Goal: Task Accomplishment & Management: Complete application form

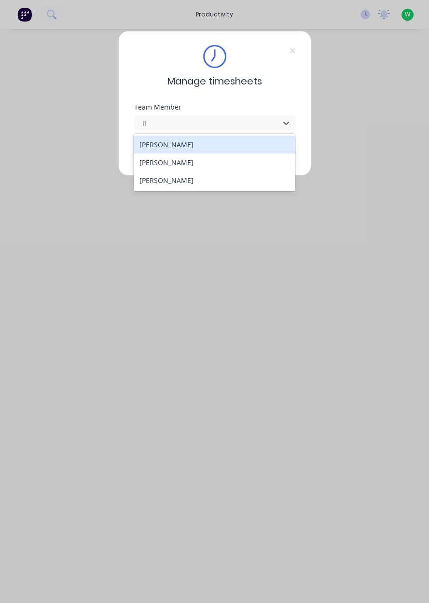
click at [219, 168] on div "[PERSON_NAME]" at bounding box center [215, 162] width 162 height 18
type input "li"
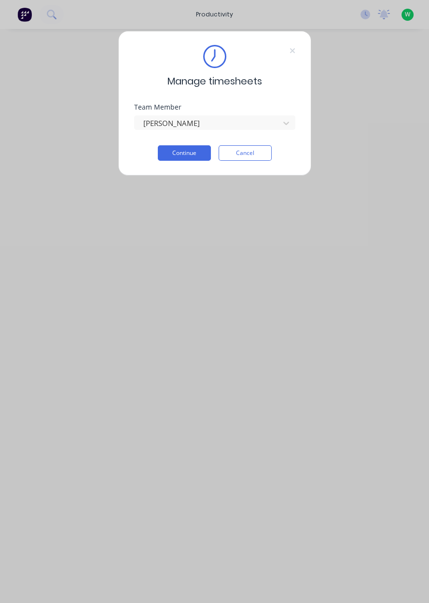
click at [193, 155] on button "Continue" at bounding box center [184, 152] width 53 height 15
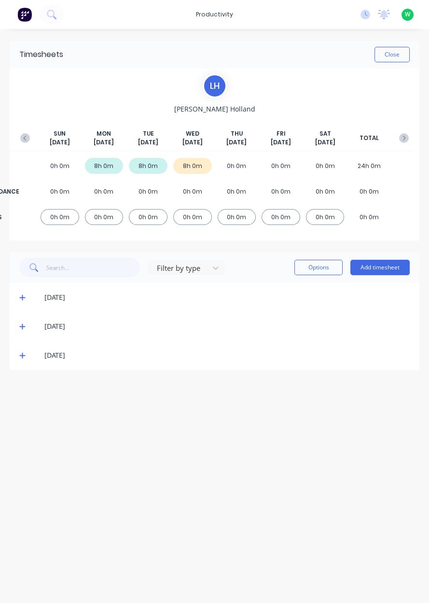
click at [27, 354] on span at bounding box center [24, 355] width 10 height 10
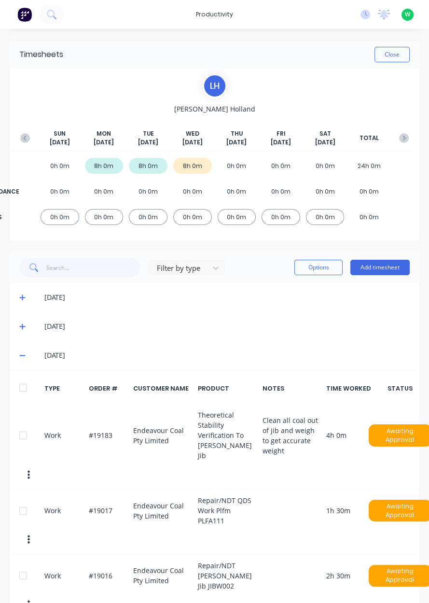
scroll to position [15, 0]
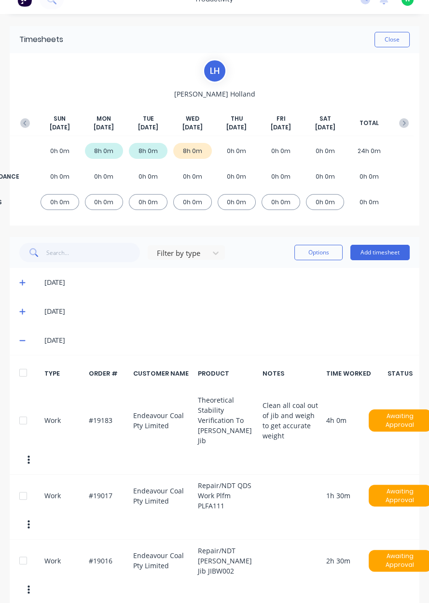
click at [384, 267] on div "Filter by type Options Add timesheet" at bounding box center [215, 252] width 410 height 31
click at [375, 252] on button "Add timesheet" at bounding box center [379, 252] width 59 height 15
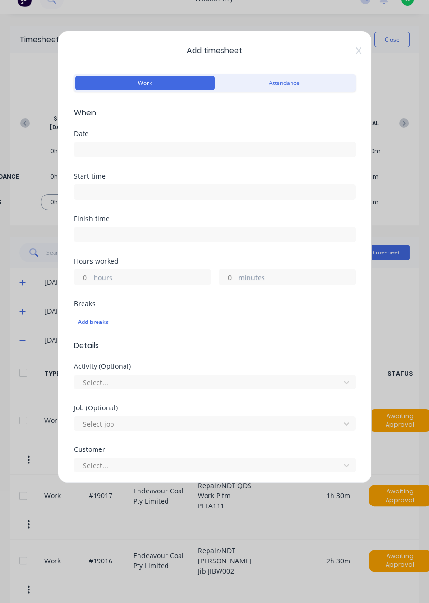
click at [348, 59] on div "Add timesheet Work Attendance When Date Start time Finish time Hours worked hou…" at bounding box center [215, 257] width 314 height 452
click at [359, 50] on icon at bounding box center [359, 51] width 6 height 8
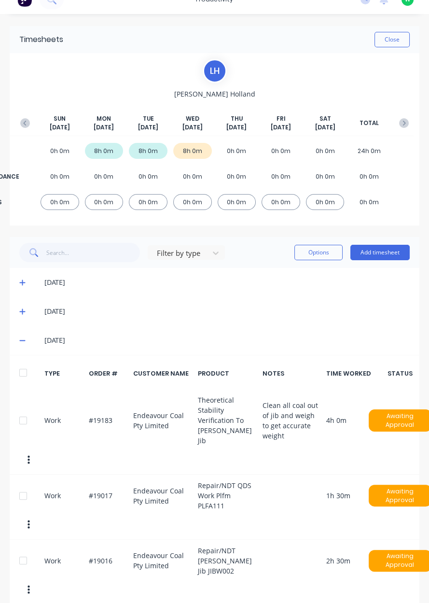
click at [384, 254] on button "Add timesheet" at bounding box center [379, 252] width 59 height 15
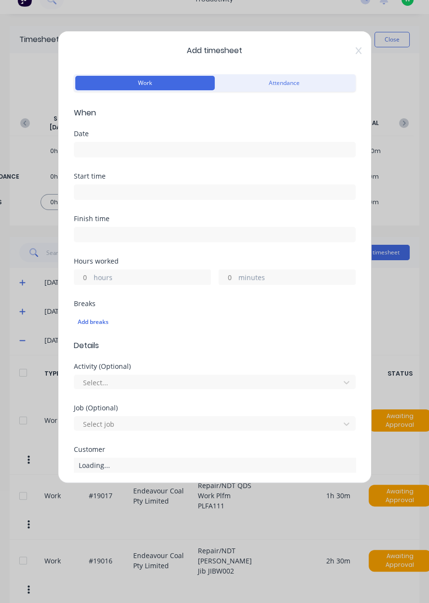
click at [168, 281] on label "hours" at bounding box center [152, 278] width 117 height 12
click at [91, 281] on input "hours" at bounding box center [82, 277] width 17 height 14
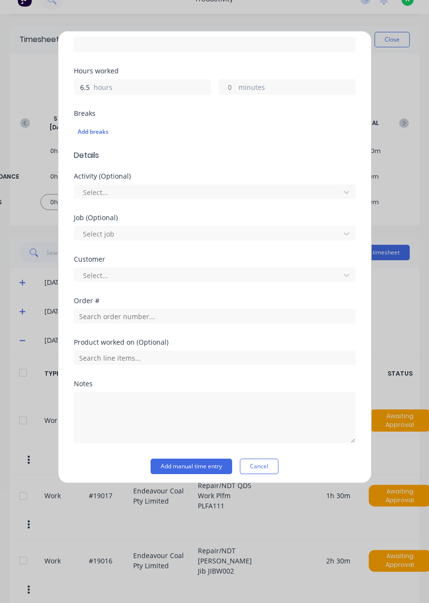
scroll to position [193, 0]
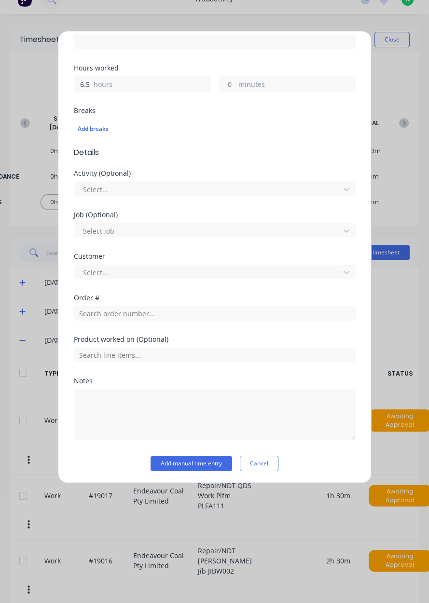
type input "6.5"
click at [157, 315] on input "text" at bounding box center [215, 313] width 282 height 14
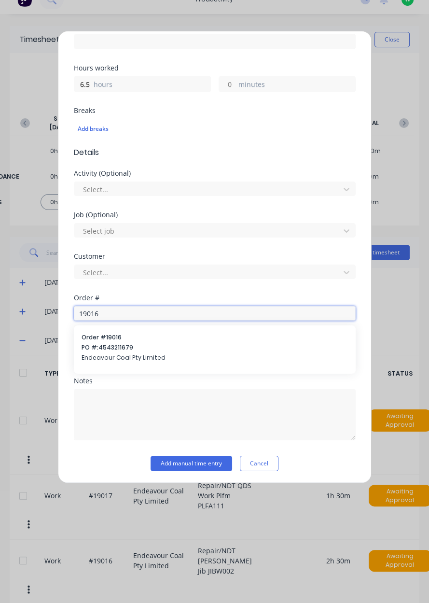
type input "19016"
click at [163, 346] on span "PO #: 4543211679" at bounding box center [215, 347] width 266 height 9
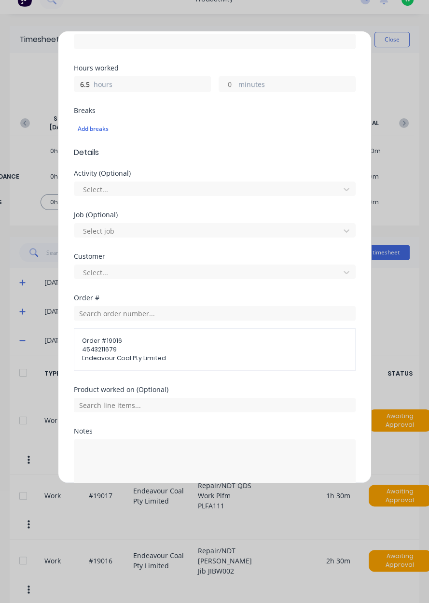
scroll to position [243, 0]
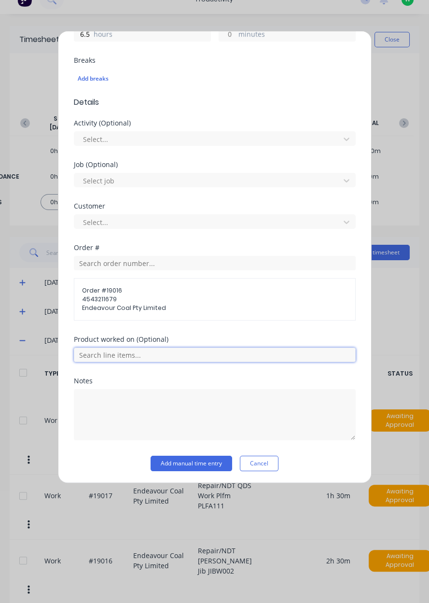
click at [178, 357] on input "text" at bounding box center [215, 354] width 282 height 14
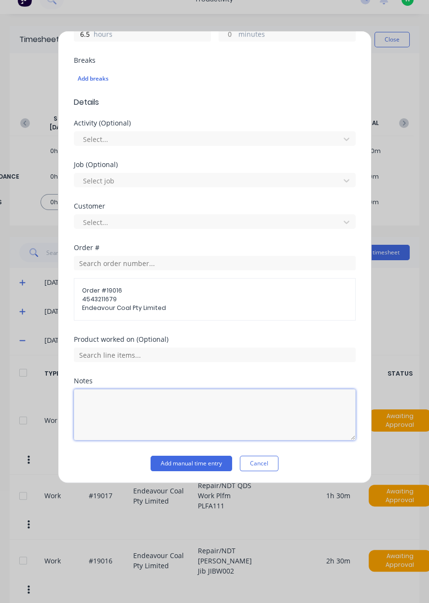
click at [185, 402] on textarea at bounding box center [215, 414] width 282 height 51
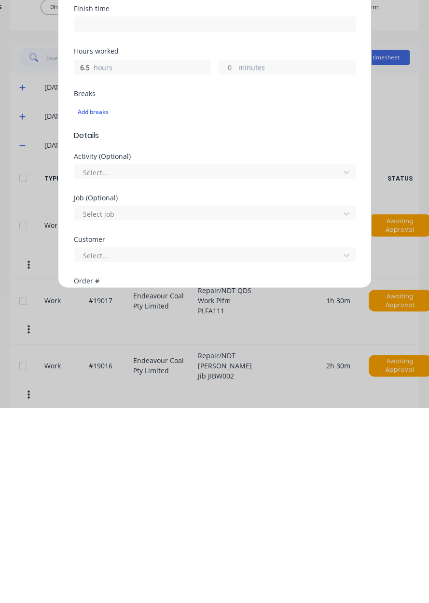
scroll to position [0, 0]
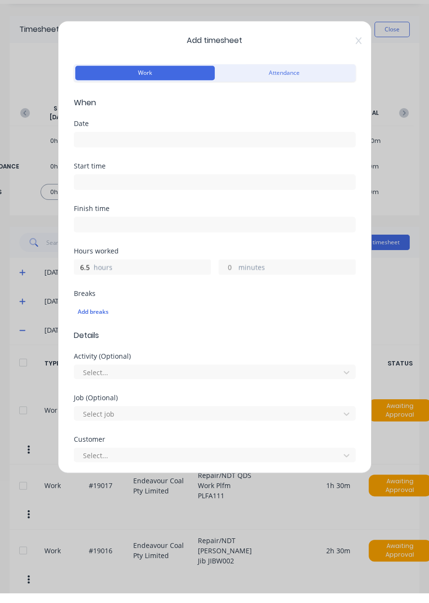
click at [290, 154] on input at bounding box center [214, 149] width 281 height 14
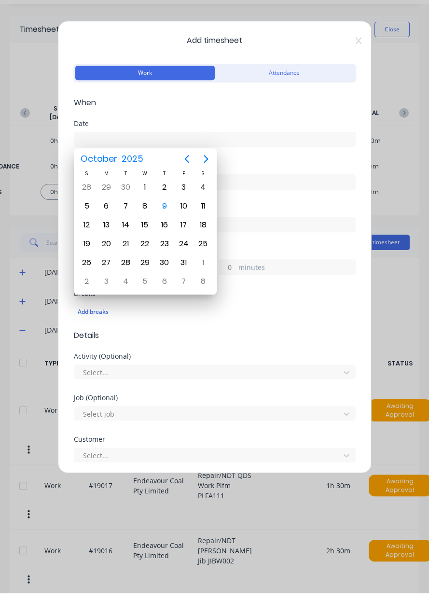
click at [167, 219] on div "9" at bounding box center [164, 216] width 14 height 14
type input "[DATE]"
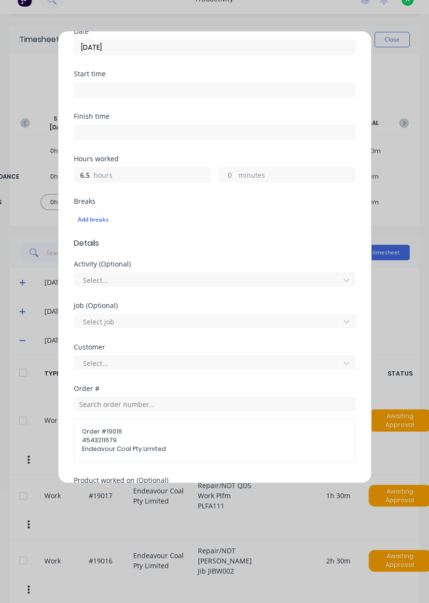
scroll to position [243, 0]
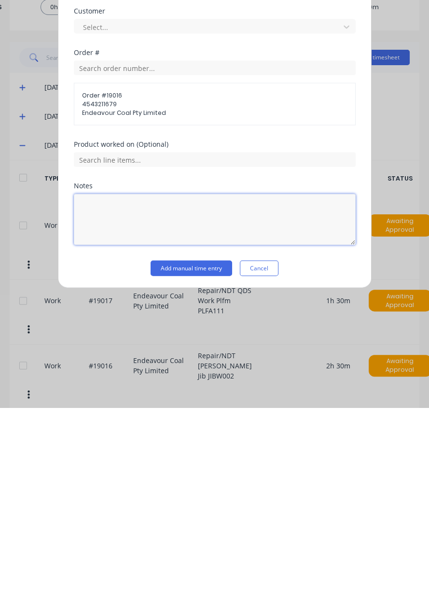
click at [214, 440] on textarea at bounding box center [215, 414] width 282 height 51
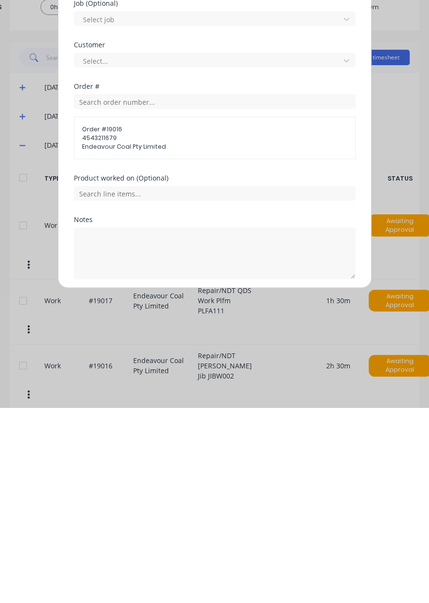
click at [214, 497] on button "Add manual time entry" at bounding box center [192, 496] width 82 height 15
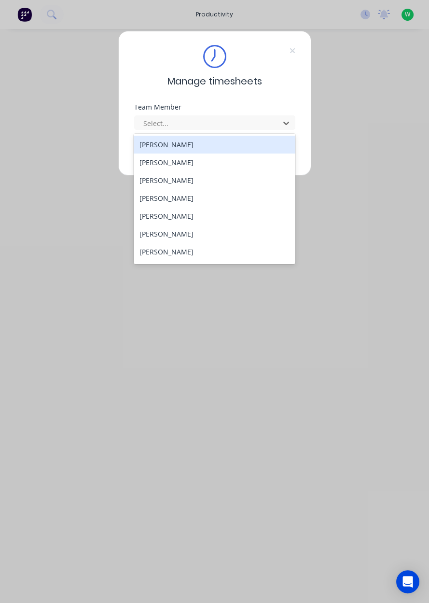
type input "z"
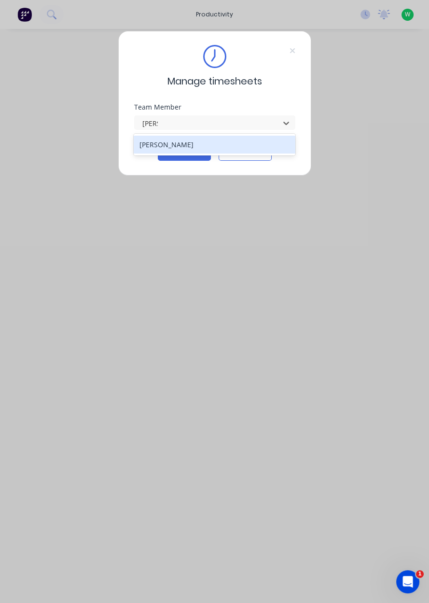
click at [151, 150] on div "[PERSON_NAME]" at bounding box center [215, 145] width 162 height 18
type input "sam"
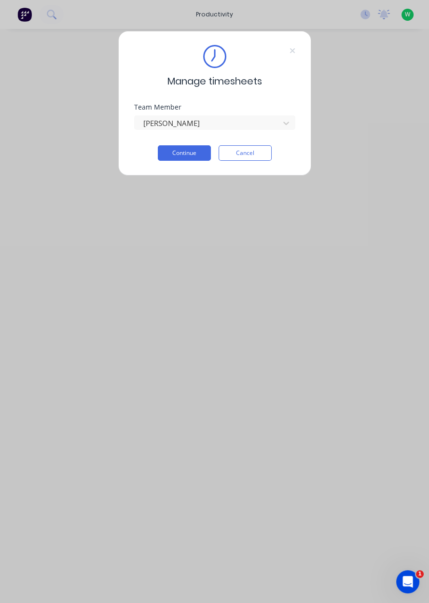
click at [164, 158] on button "Continue" at bounding box center [184, 152] width 53 height 15
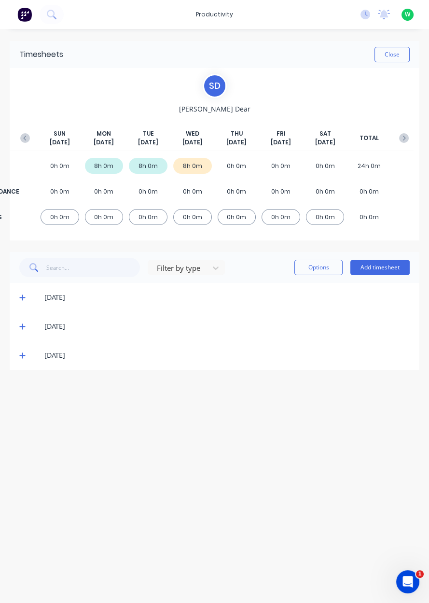
click at [16, 377] on div "Timesheets Close S D Sam Dear SUN Oct 5th MON Oct 6th TUE Oct 7th WED Oct 8th T…" at bounding box center [214, 306] width 429 height 554
click at [20, 358] on icon at bounding box center [22, 355] width 6 height 7
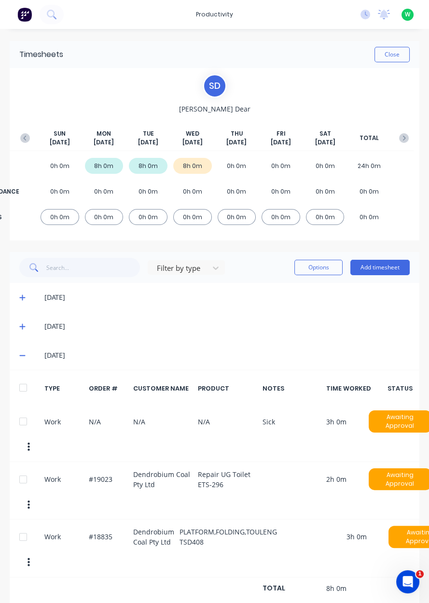
click at [21, 356] on icon at bounding box center [22, 355] width 6 height 7
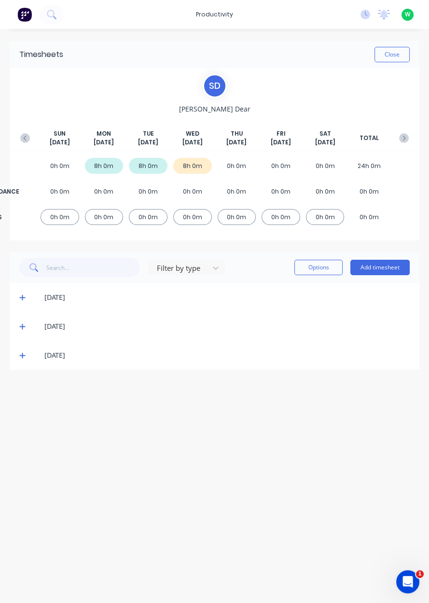
click at [22, 355] on icon at bounding box center [22, 356] width 6 height 6
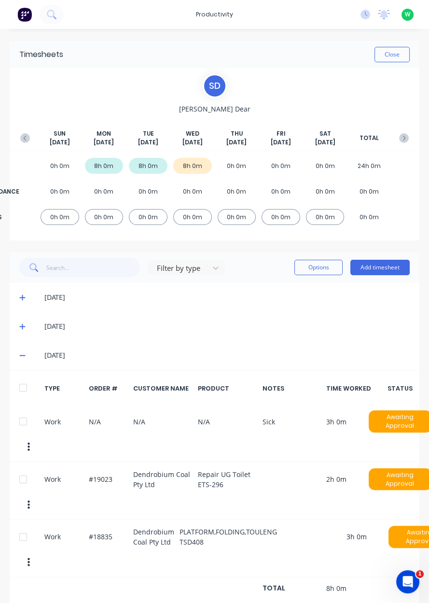
click at [25, 357] on span at bounding box center [24, 355] width 10 height 10
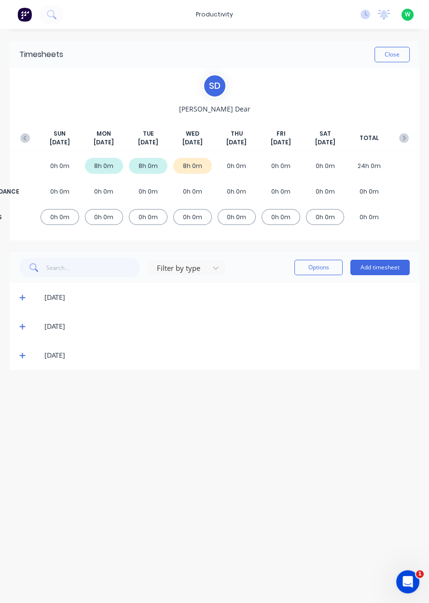
click at [373, 274] on button "Add timesheet" at bounding box center [379, 267] width 59 height 15
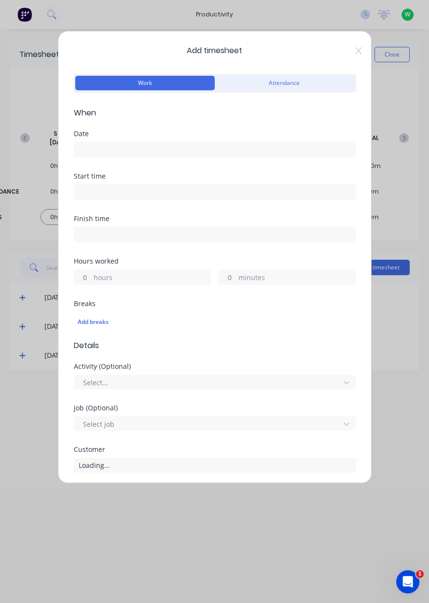
click at [80, 280] on input "hours" at bounding box center [82, 277] width 17 height 14
type input "2"
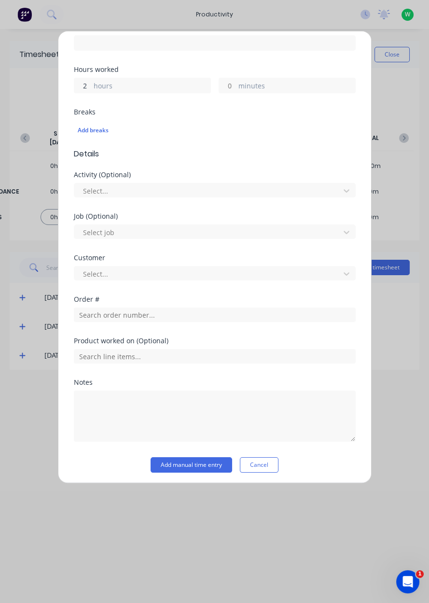
scroll to position [193, 0]
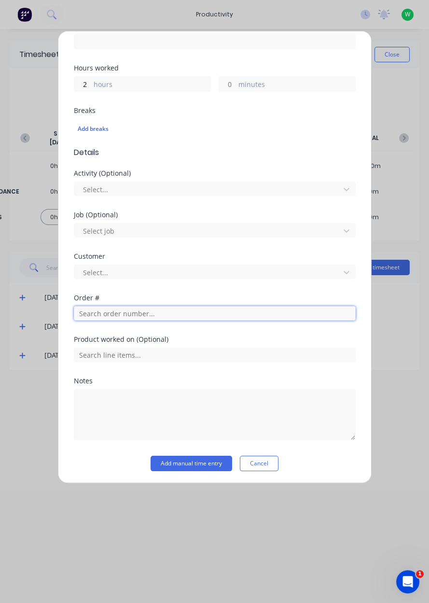
click at [180, 310] on input "text" at bounding box center [215, 313] width 282 height 14
type input "19133"
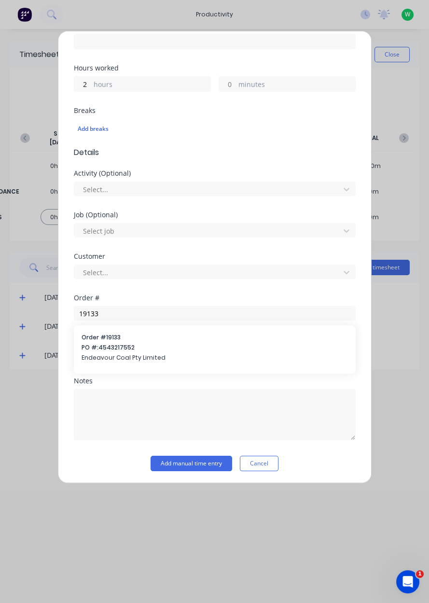
click at [160, 353] on span "Endeavour Coal Pty Limited" at bounding box center [215, 357] width 266 height 9
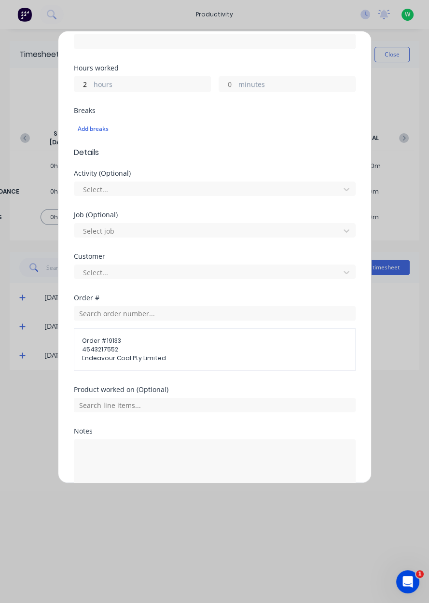
scroll to position [243, 0]
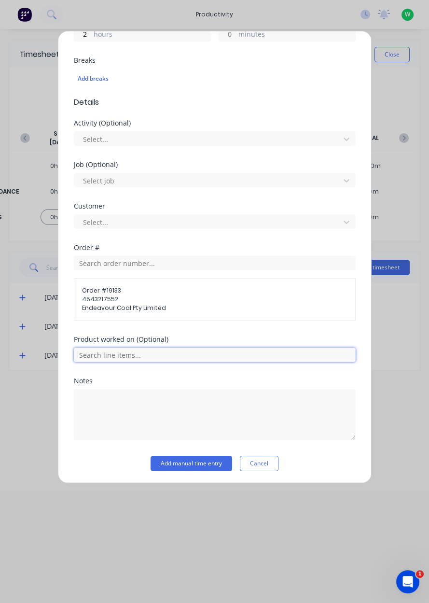
click at [215, 350] on input "text" at bounding box center [215, 354] width 282 height 14
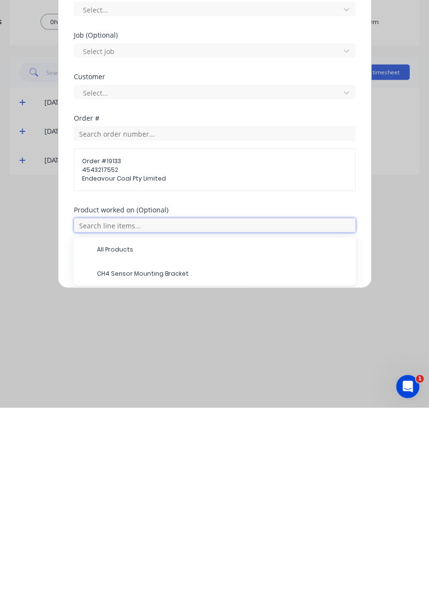
scroll to position [174, 0]
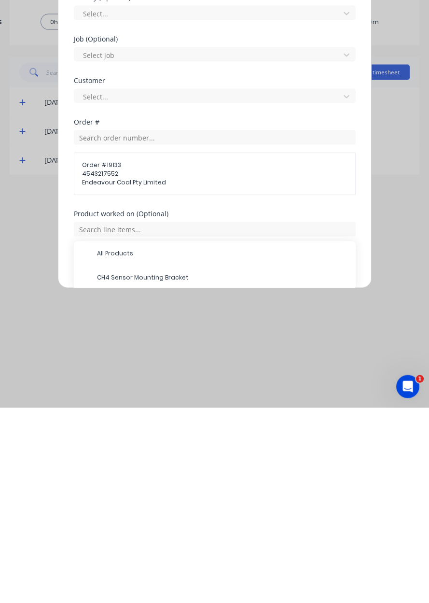
click at [201, 474] on span "CH4 Sensor Mounting Bracket" at bounding box center [222, 472] width 251 height 9
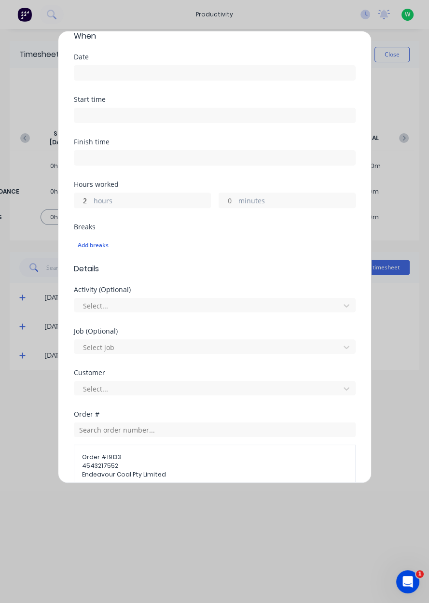
scroll to position [0, 0]
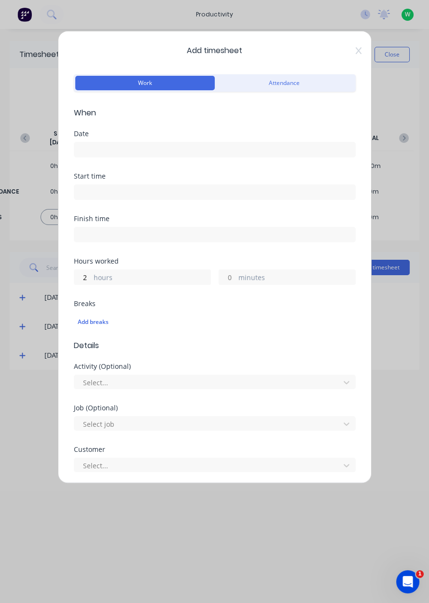
click at [140, 146] on input at bounding box center [214, 149] width 281 height 14
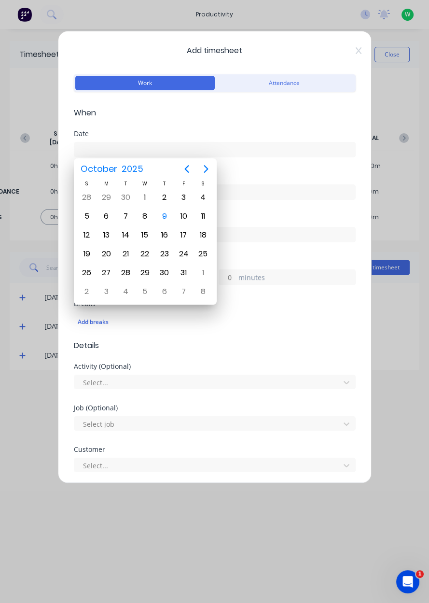
click at [165, 211] on div "9" at bounding box center [164, 216] width 14 height 14
type input "[DATE]"
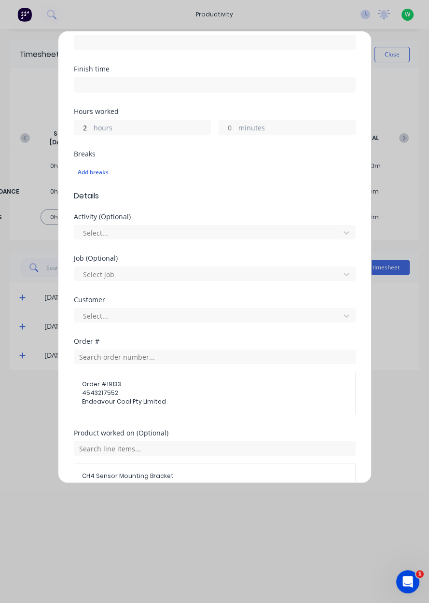
scroll to position [242, 0]
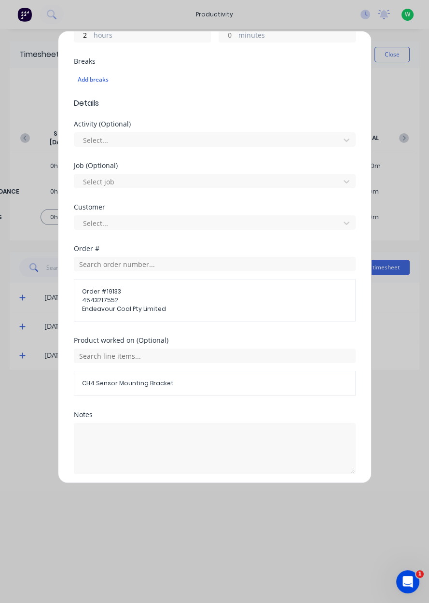
click at [200, 496] on button "Add manual time entry" at bounding box center [192, 496] width 82 height 15
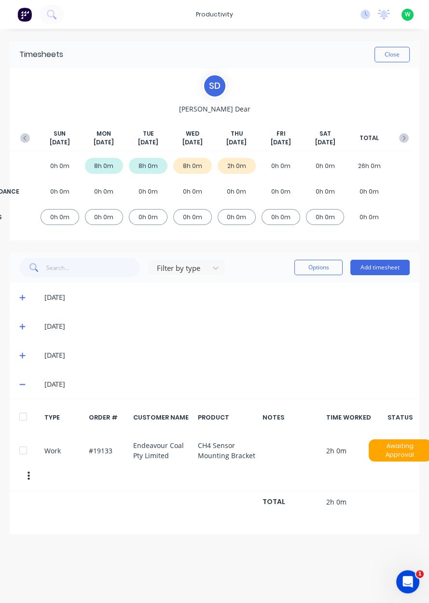
click at [20, 384] on icon at bounding box center [22, 384] width 6 height 1
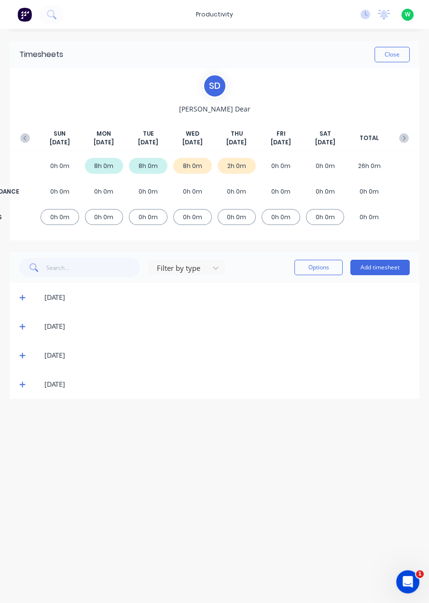
click at [19, 384] on icon at bounding box center [22, 385] width 6 height 6
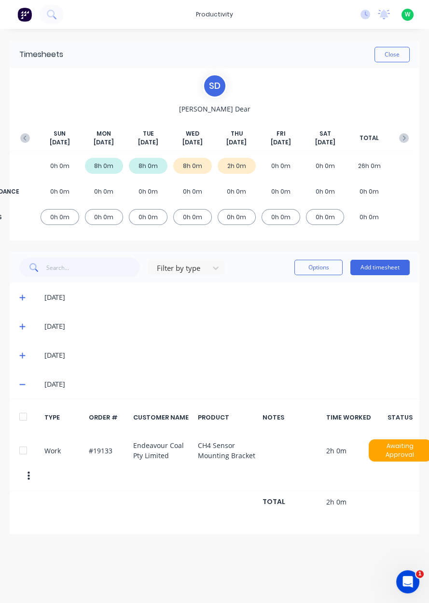
click at [379, 270] on button "Add timesheet" at bounding box center [379, 267] width 59 height 15
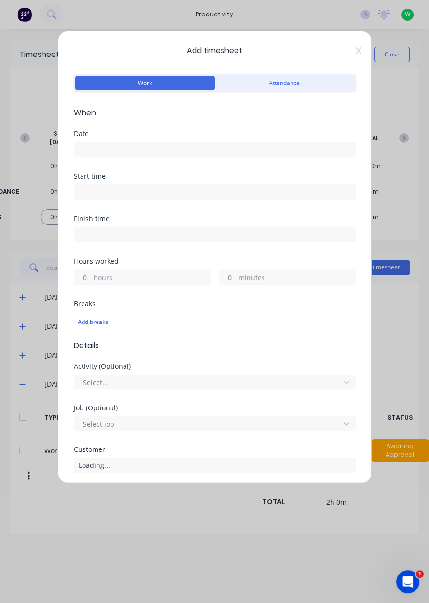
click at [81, 278] on input "hours" at bounding box center [82, 277] width 17 height 14
type input "2"
click at [232, 280] on input "minutes" at bounding box center [227, 277] width 17 height 14
type input "30"
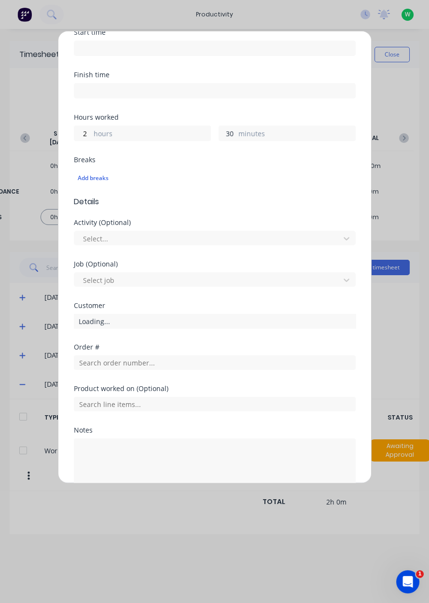
scroll to position [160, 0]
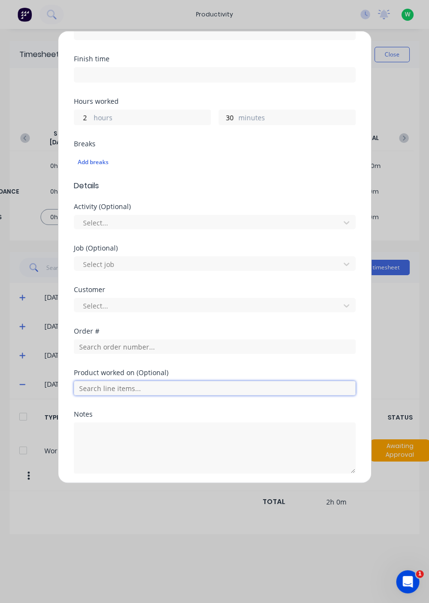
click at [221, 386] on input "text" at bounding box center [215, 388] width 282 height 14
type input "17483"
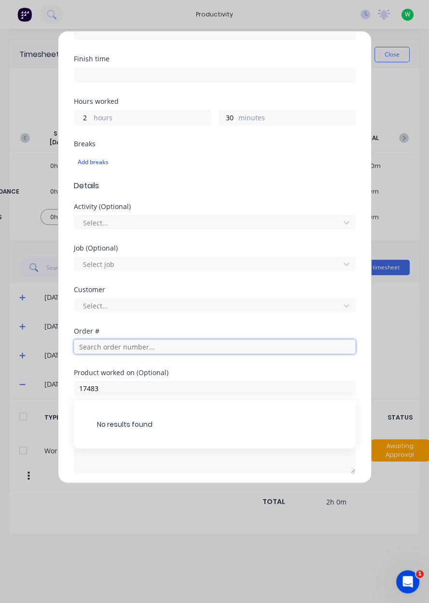
click at [82, 343] on input "text" at bounding box center [215, 346] width 282 height 14
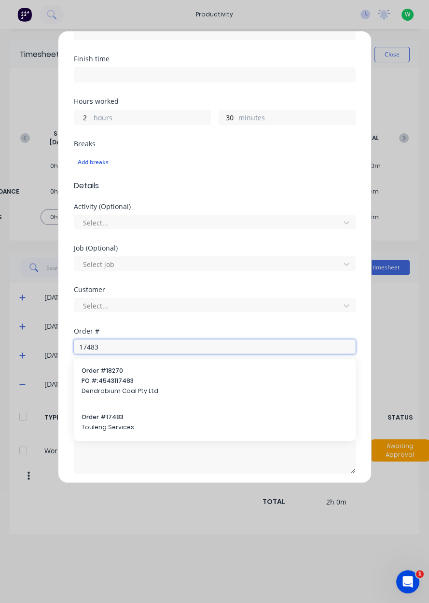
type input "17483"
click at [100, 417] on span "Order # 17483" at bounding box center [215, 417] width 266 height 9
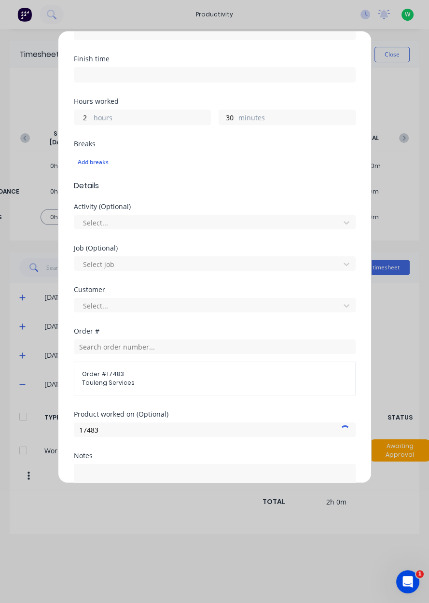
scroll to position [201, 0]
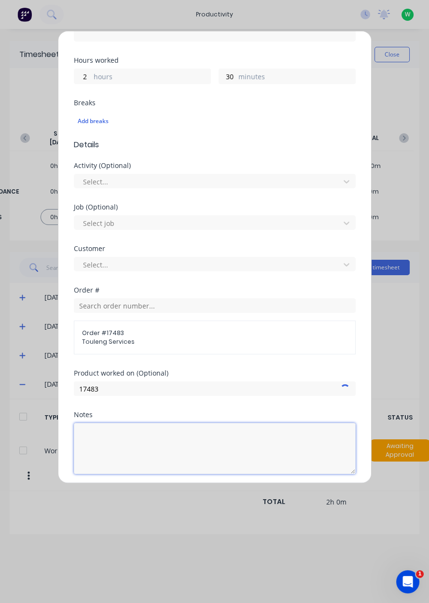
click at [93, 431] on textarea at bounding box center [215, 448] width 282 height 51
click at [299, 451] on textarea "Cleaned and lubricated mill, fixed clock to correct time." at bounding box center [215, 448] width 282 height 51
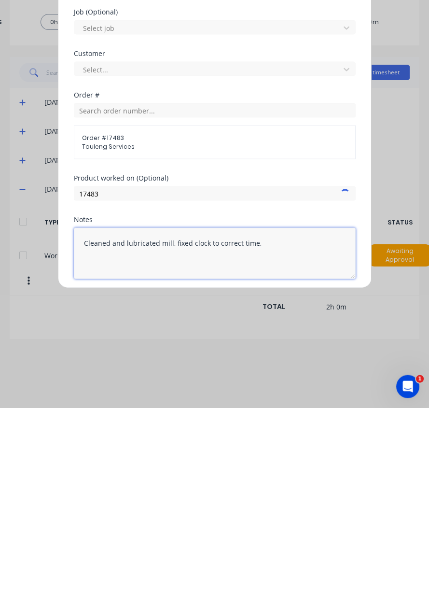
type textarea "Cleaned and lubricated mill, fixed clock to correct time,"
click at [87, 438] on textarea "Cleaned and lubricated mill, fixed clock to correct time," at bounding box center [215, 448] width 282 height 51
click at [94, 435] on textarea "Cleaned and lubricated mill, fixed clock to correct time," at bounding box center [215, 448] width 282 height 51
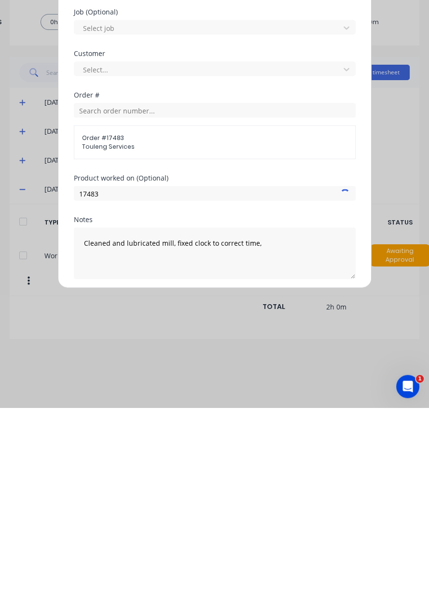
click at [254, 495] on button "Cancel" at bounding box center [259, 496] width 39 height 15
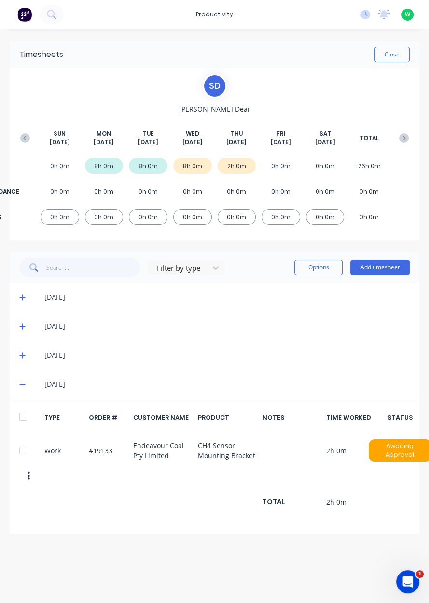
click at [382, 267] on button "Add timesheet" at bounding box center [379, 267] width 59 height 15
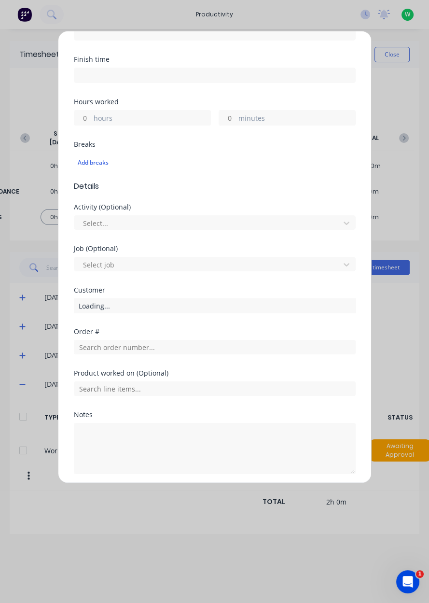
scroll to position [160, 0]
click at [82, 120] on input "hours" at bounding box center [82, 117] width 17 height 14
type input "4"
click at [227, 117] on input "minutes" at bounding box center [227, 117] width 17 height 14
type input "30"
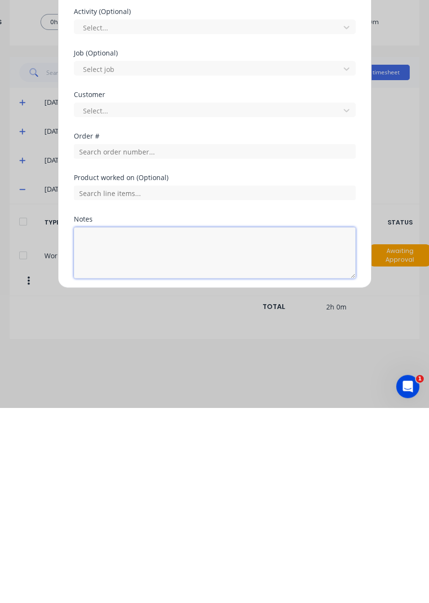
click at [251, 432] on textarea at bounding box center [215, 447] width 282 height 51
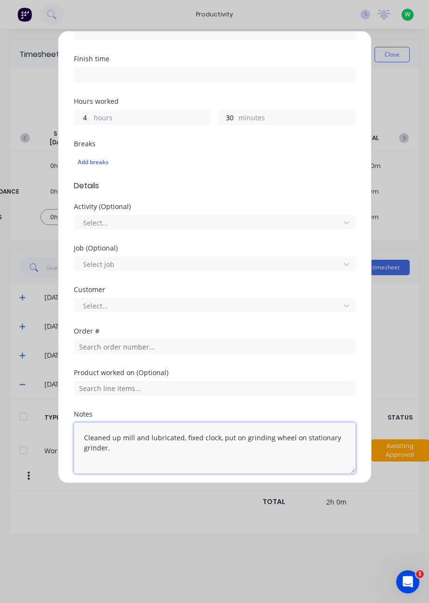
type textarea "Cleaned up mill and lubricated, fixed clock, put on grinding wheel on stationar…"
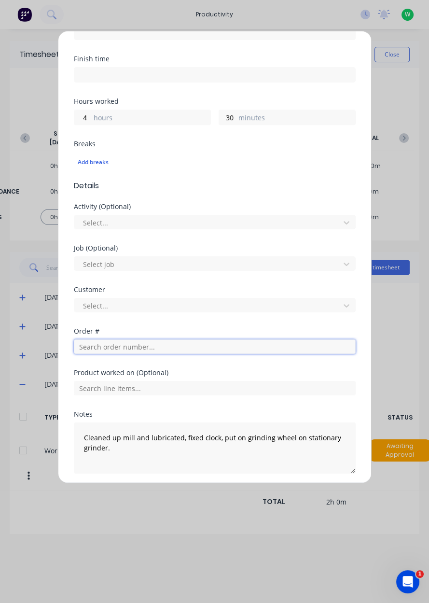
click at [93, 347] on input "text" at bounding box center [215, 346] width 282 height 14
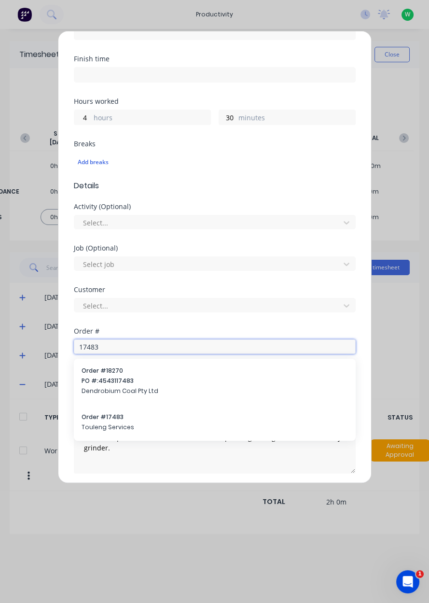
type input "17483"
click at [107, 420] on div "Order # 17483 Touleng Services" at bounding box center [215, 423] width 266 height 20
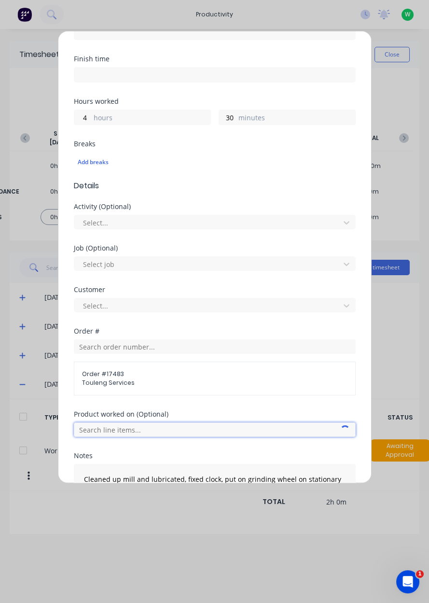
click at [92, 431] on input "text" at bounding box center [215, 429] width 282 height 14
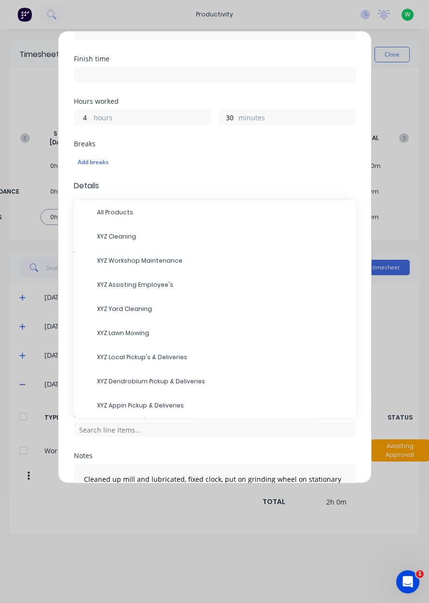
click at [166, 246] on div "XYZ Cleaning" at bounding box center [215, 236] width 282 height 24
click at [110, 238] on span "XYZ Cleaning" at bounding box center [222, 236] width 251 height 9
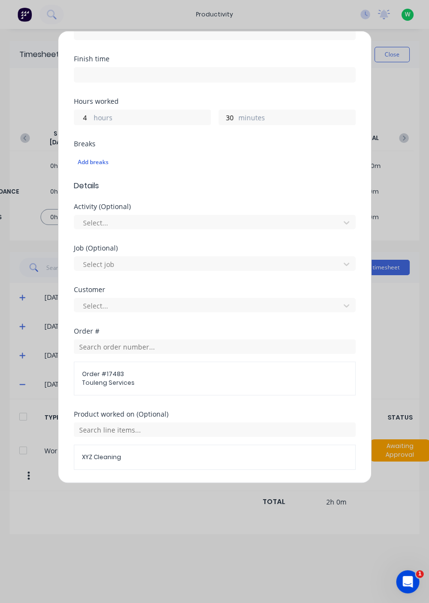
scroll to position [233, 0]
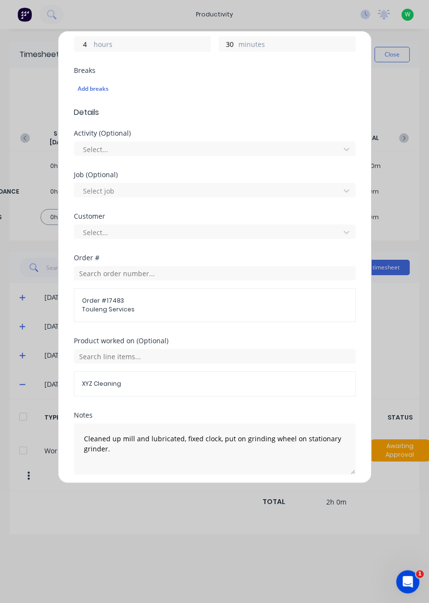
click at [178, 497] on button "Add manual time entry" at bounding box center [192, 497] width 82 height 15
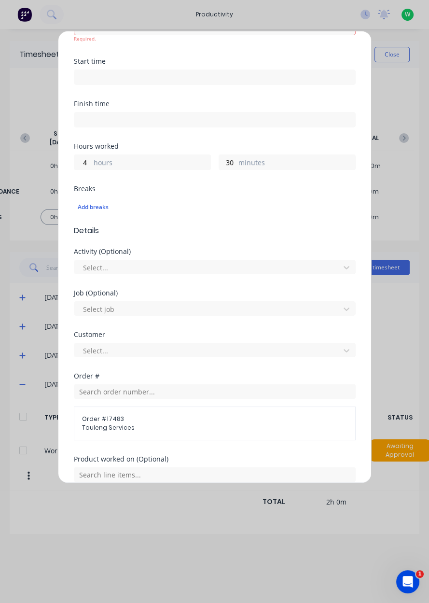
scroll to position [0, 0]
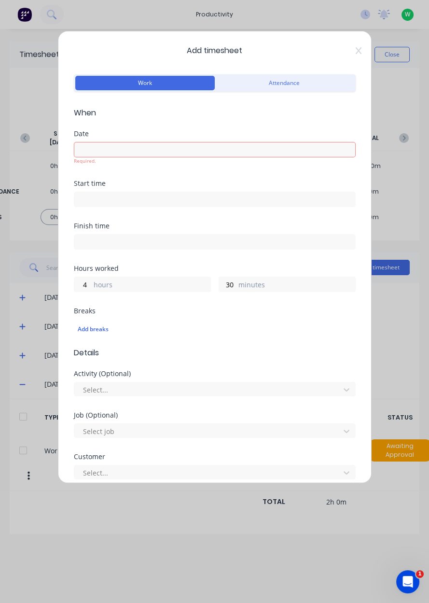
click at [87, 146] on input at bounding box center [214, 149] width 281 height 14
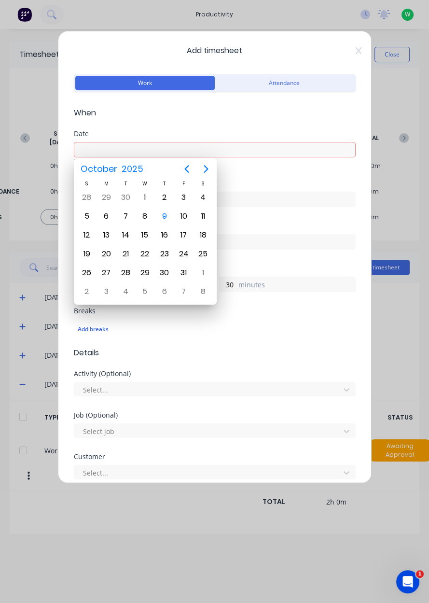
click at [171, 226] on div "16" at bounding box center [163, 235] width 19 height 18
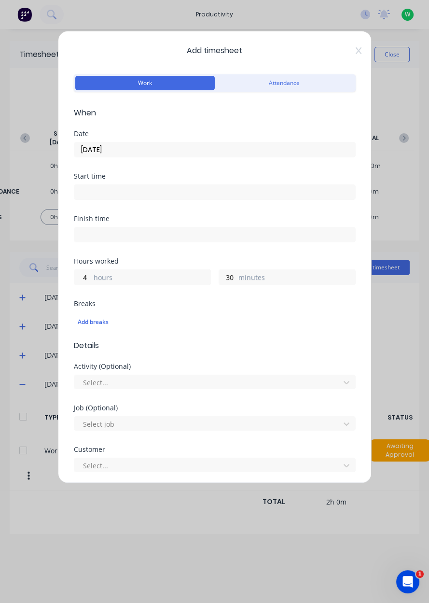
click at [117, 152] on input "16/10/2025" at bounding box center [214, 149] width 281 height 14
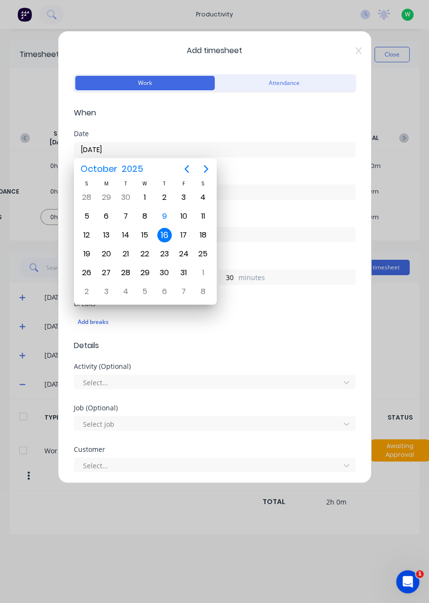
click at [160, 219] on div "9" at bounding box center [164, 216] width 14 height 14
type input "[DATE]"
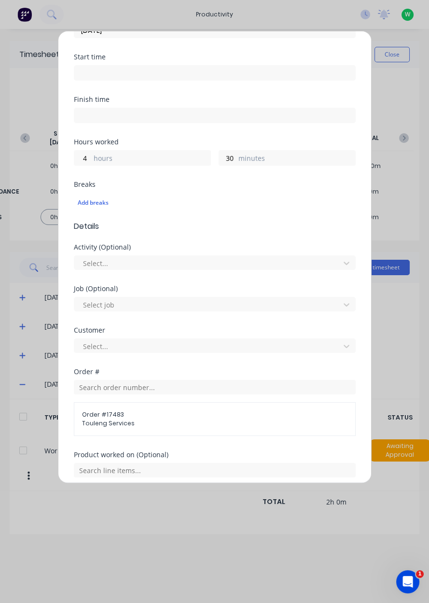
scroll to position [233, 0]
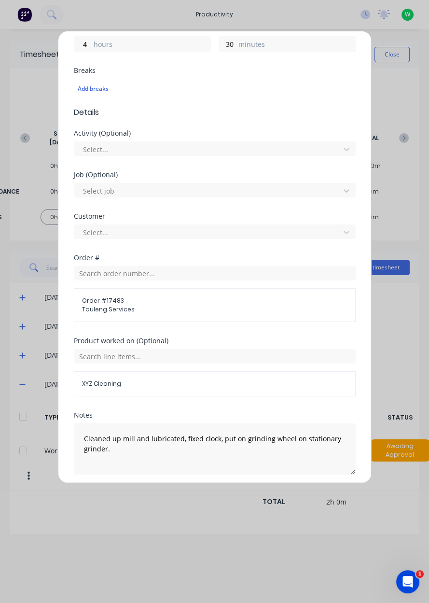
click at [175, 497] on button "Add manual time entry" at bounding box center [192, 497] width 82 height 15
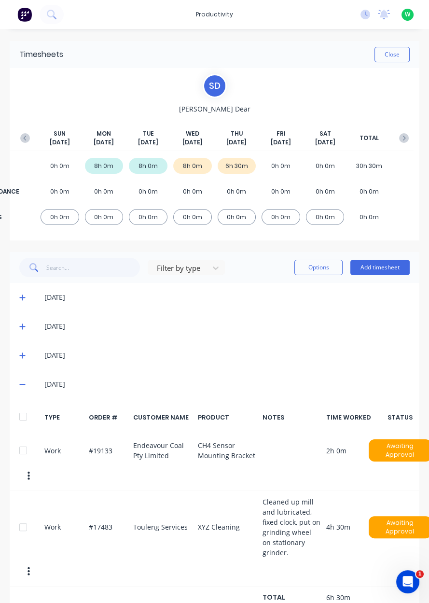
click at [393, 269] on button "Add timesheet" at bounding box center [379, 267] width 59 height 15
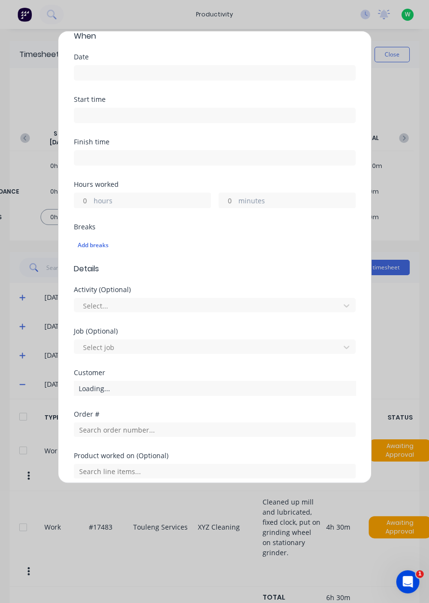
scroll to position [77, 0]
click at [84, 199] on input "hours" at bounding box center [82, 200] width 17 height 14
click at [127, 203] on label "hours" at bounding box center [152, 201] width 117 height 12
click at [91, 203] on input "hours" at bounding box center [82, 200] width 17 height 14
type input "5"
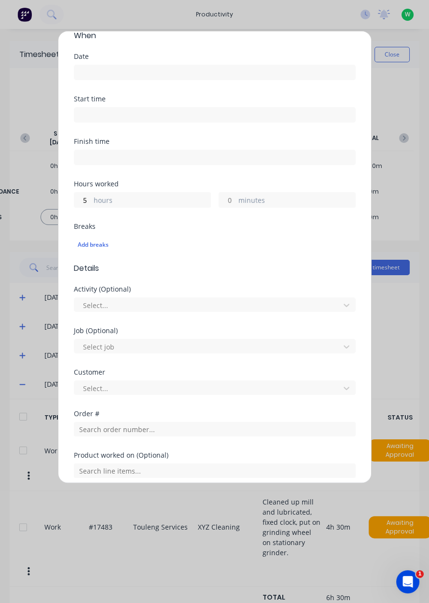
click at [225, 200] on input "minutes" at bounding box center [227, 200] width 17 height 14
type input "30"
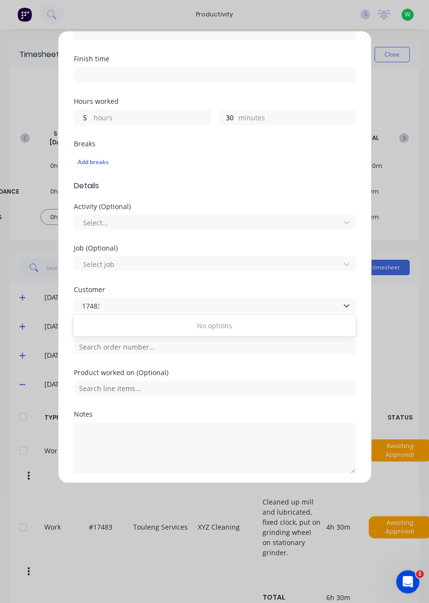
scroll to position [0, 0]
type input "17483"
type input "17473"
type input "17483"
click at [89, 347] on input "text" at bounding box center [215, 346] width 282 height 14
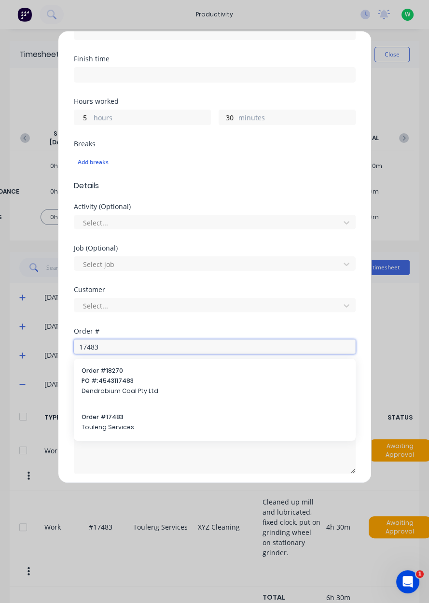
type input "17483"
click at [99, 419] on span "Order # 17483" at bounding box center [215, 417] width 266 height 9
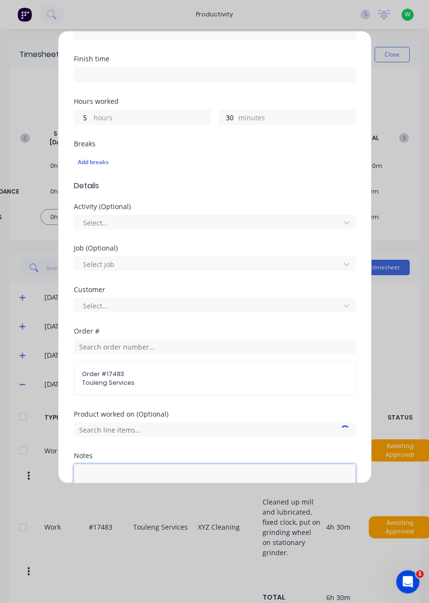
click at [95, 481] on textarea at bounding box center [215, 489] width 282 height 51
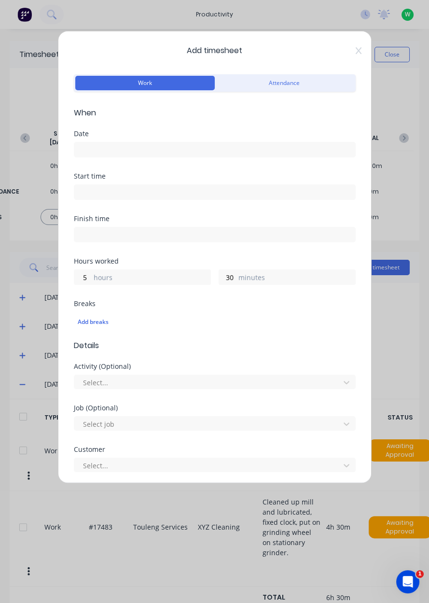
type textarea "Lubricated and leaned mill, adjusted clock in machine shop to correct time, equ…"
click at [91, 154] on input at bounding box center [214, 149] width 281 height 14
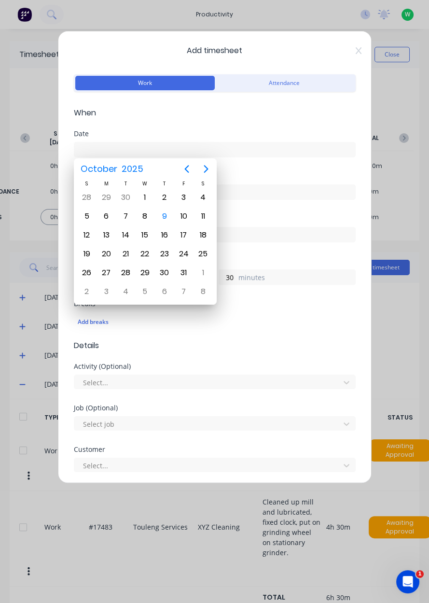
click at [166, 216] on div "9" at bounding box center [164, 216] width 14 height 14
type input "[DATE]"
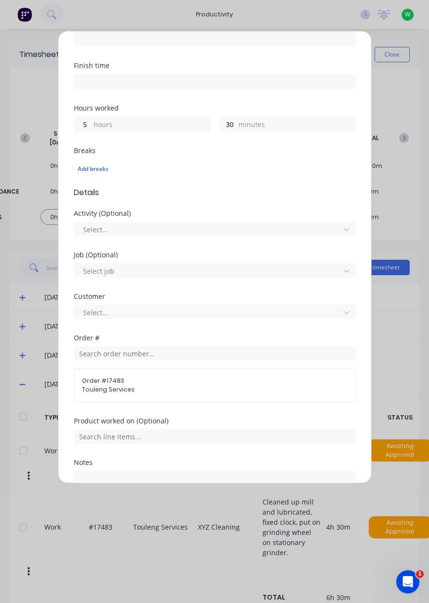
scroll to position [201, 0]
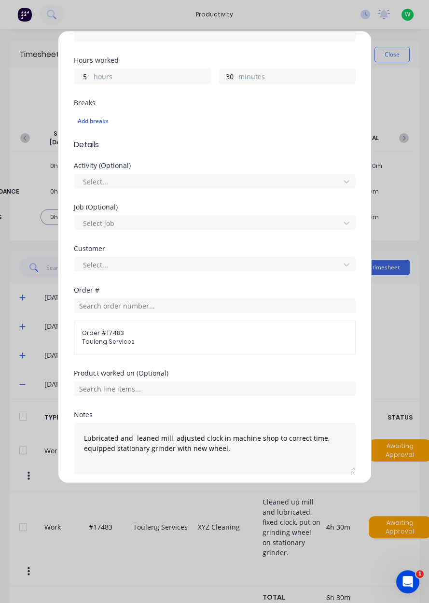
click at [186, 493] on button "Add manual time entry" at bounding box center [192, 496] width 82 height 15
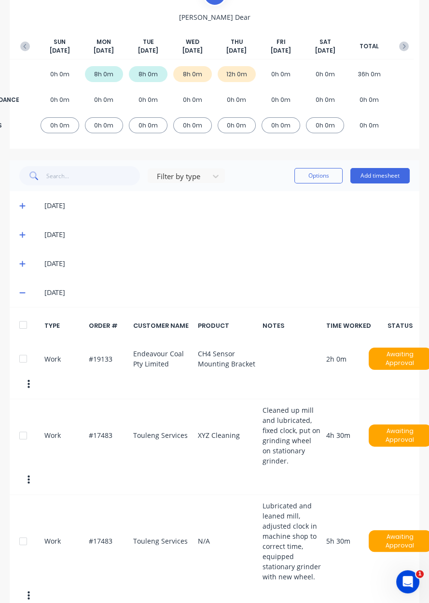
scroll to position [95, 0]
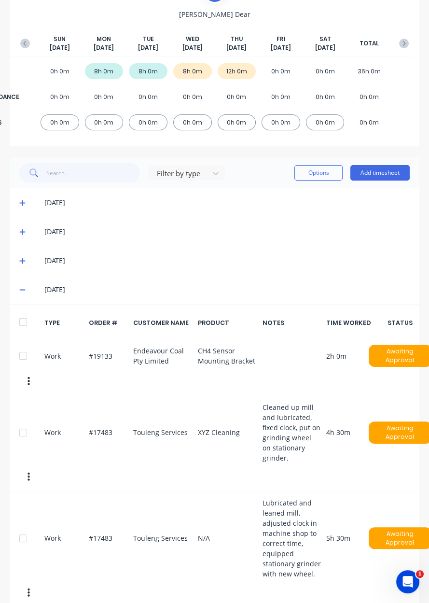
click at [27, 429] on div at bounding box center [23, 432] width 19 height 19
click at [316, 174] on button "Options" at bounding box center [318, 172] width 48 height 15
click at [285, 199] on div "Delete" at bounding box center [297, 198] width 74 height 14
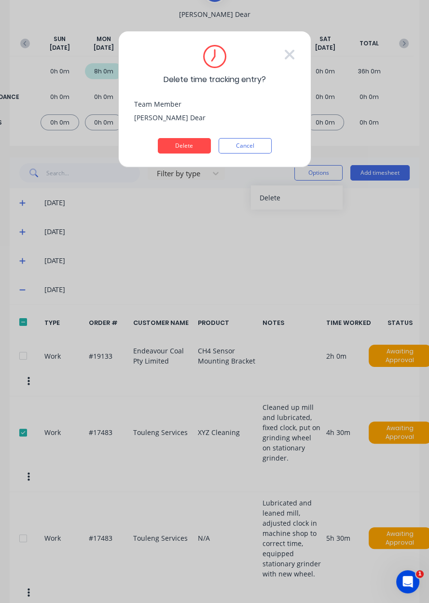
click at [180, 148] on button "Delete" at bounding box center [184, 145] width 53 height 15
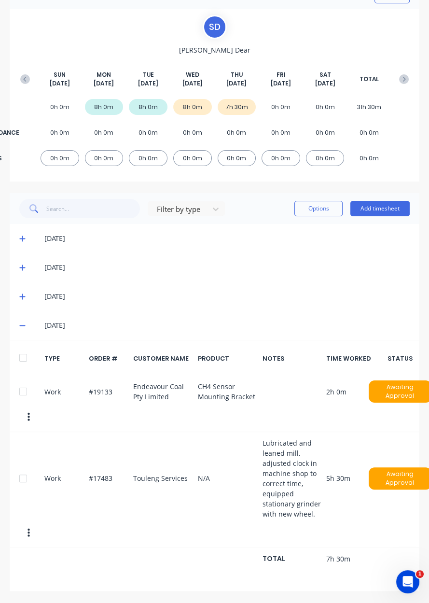
scroll to position [10, 0]
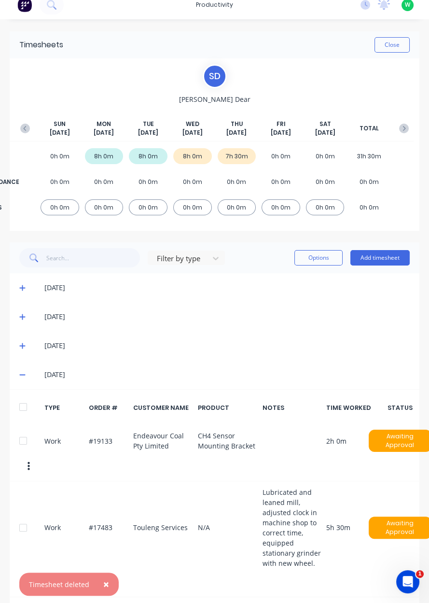
click at [385, 259] on button "Add timesheet" at bounding box center [379, 257] width 59 height 15
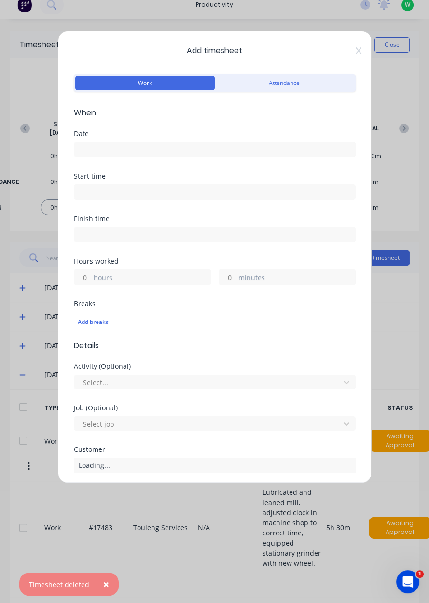
click at [78, 276] on input "hours" at bounding box center [82, 277] width 17 height 14
type input "3"
type input "2"
click at [226, 279] on input "minutes" at bounding box center [227, 277] width 17 height 14
type input "30"
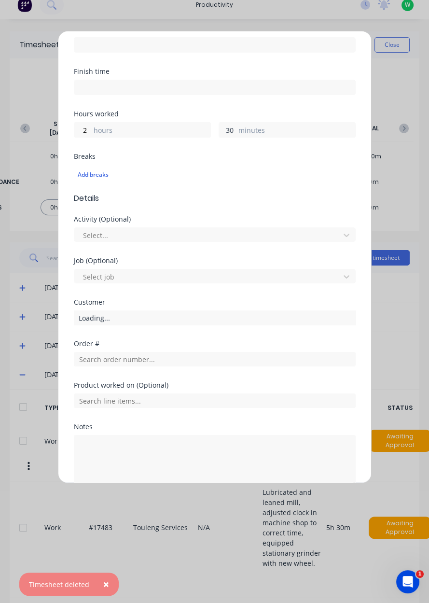
scroll to position [160, 0]
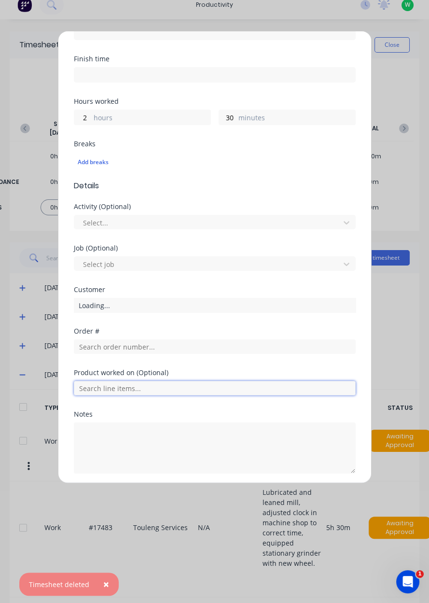
click at [98, 384] on input "text" at bounding box center [215, 388] width 282 height 14
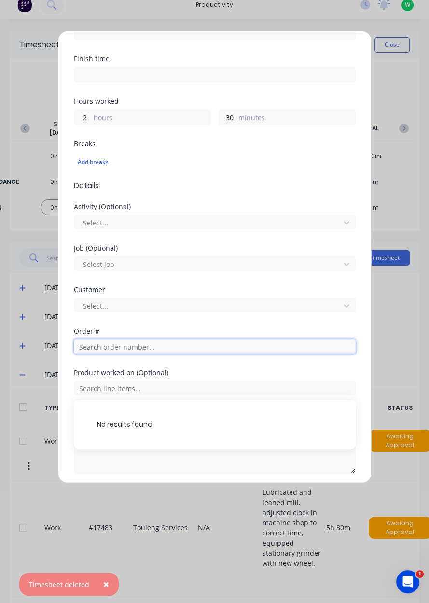
click at [88, 343] on input "text" at bounding box center [215, 346] width 282 height 14
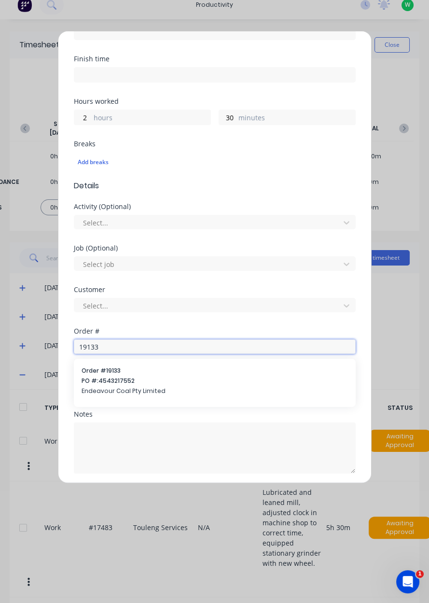
type input "19133"
click at [100, 376] on span "PO #: 4543217552" at bounding box center [215, 380] width 266 height 9
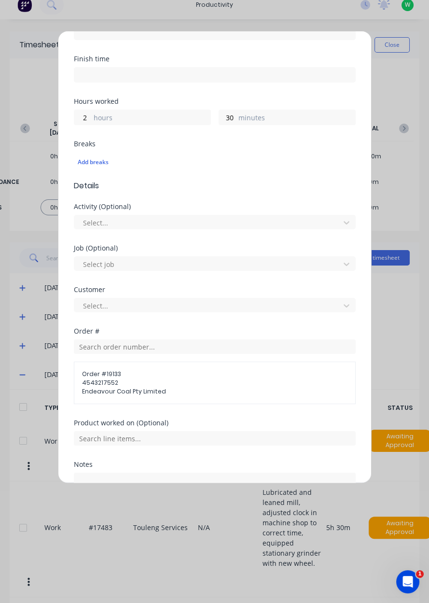
scroll to position [209, 0]
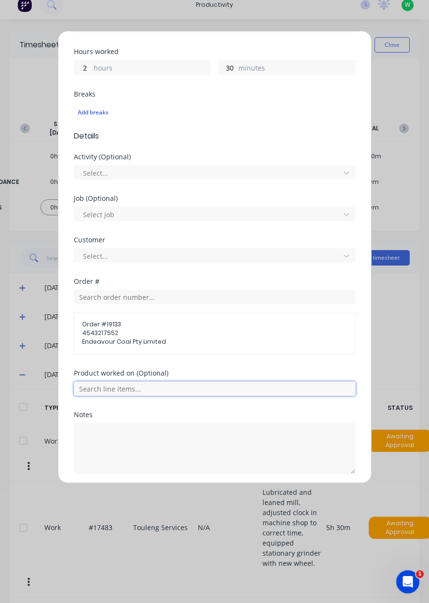
click at [94, 388] on input "text" at bounding box center [215, 388] width 282 height 14
click at [110, 435] on span "CH4 Sensor Mounting Bracket" at bounding box center [222, 436] width 251 height 9
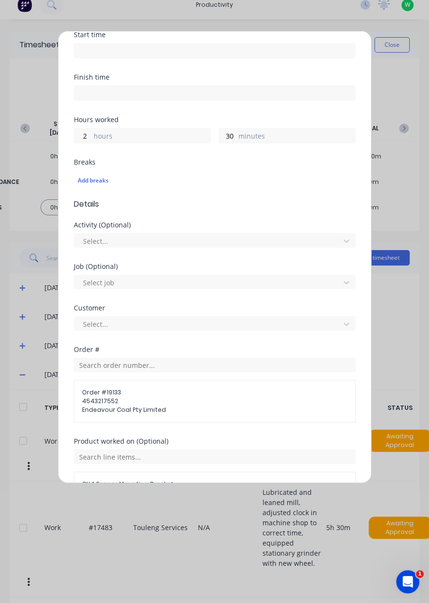
scroll to position [0, 0]
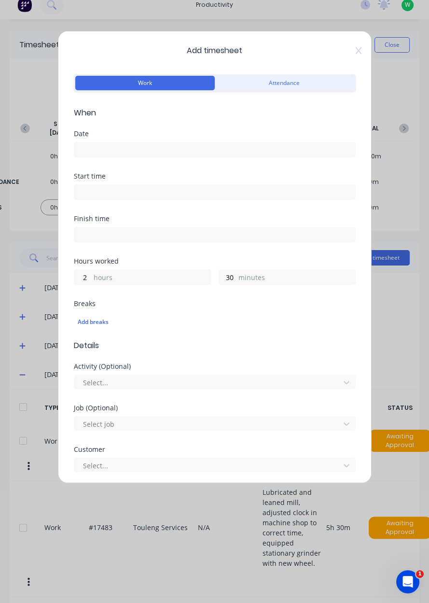
click at [89, 151] on input at bounding box center [214, 149] width 281 height 14
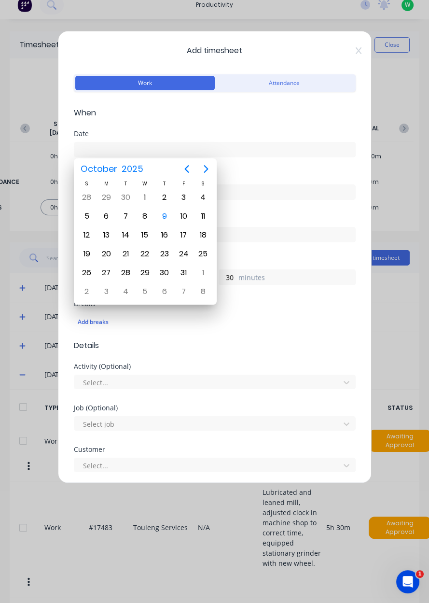
click at [168, 219] on div "9" at bounding box center [164, 216] width 14 height 14
type input "[DATE]"
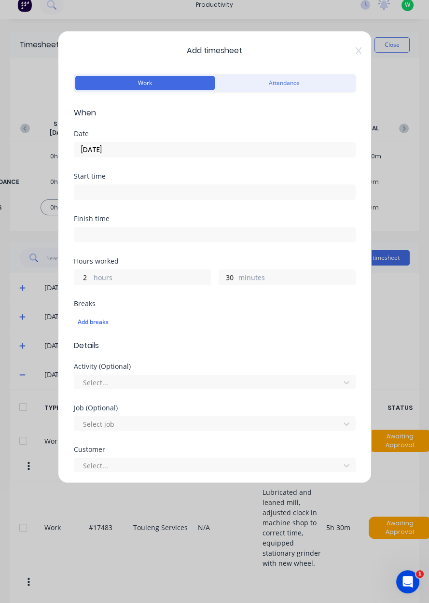
scroll to position [242, 0]
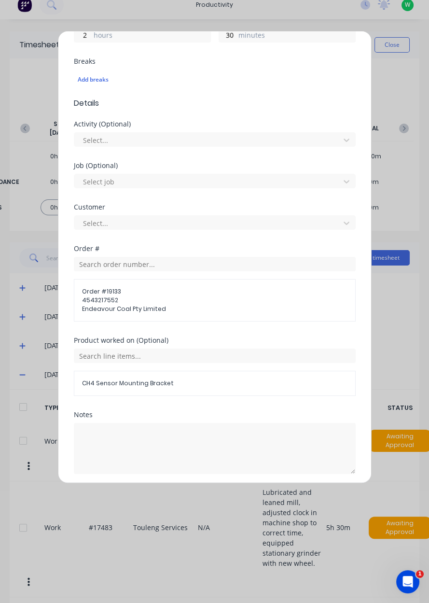
click at [186, 498] on button "Add manual time entry" at bounding box center [192, 496] width 82 height 15
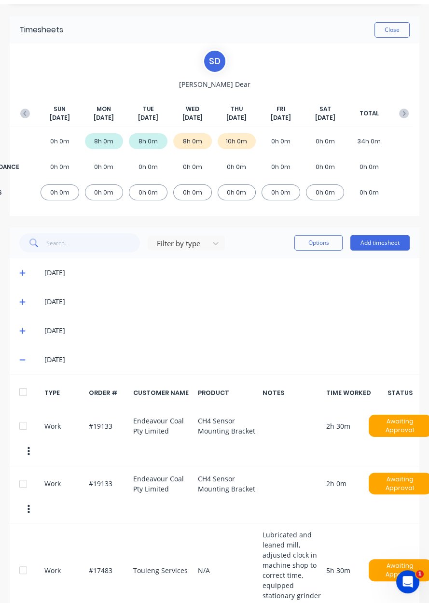
scroll to position [28, 0]
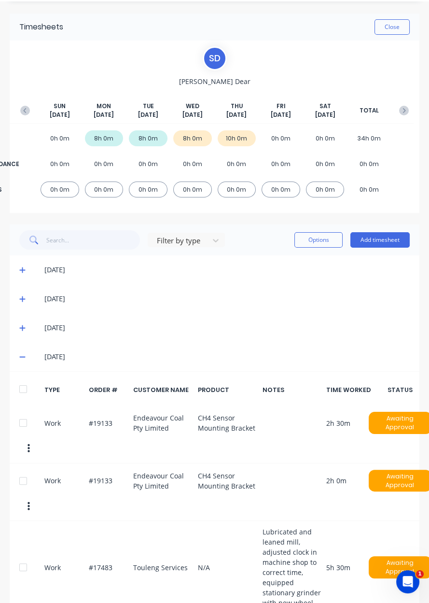
click at [28, 420] on div at bounding box center [23, 422] width 19 height 19
click at [24, 419] on div at bounding box center [23, 422] width 19 height 19
click at [29, 479] on div at bounding box center [23, 480] width 19 height 19
click at [322, 237] on button "Options" at bounding box center [318, 239] width 48 height 15
click at [298, 263] on div "Delete" at bounding box center [297, 265] width 74 height 14
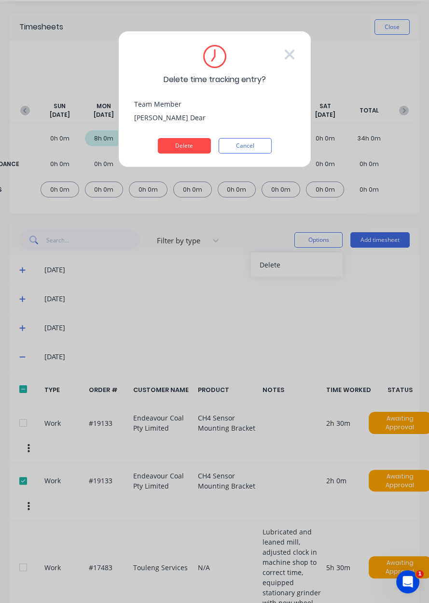
click at [189, 151] on button "Delete" at bounding box center [184, 145] width 53 height 15
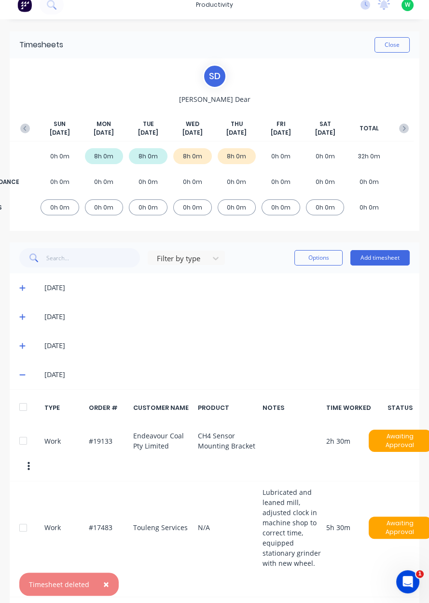
scroll to position [10, 2]
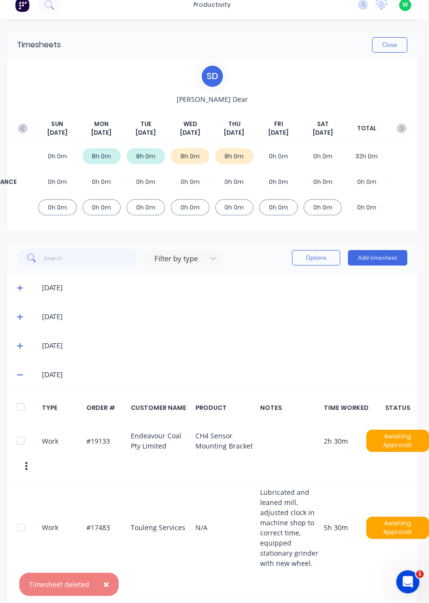
click at [394, 45] on button "Close" at bounding box center [389, 44] width 35 height 15
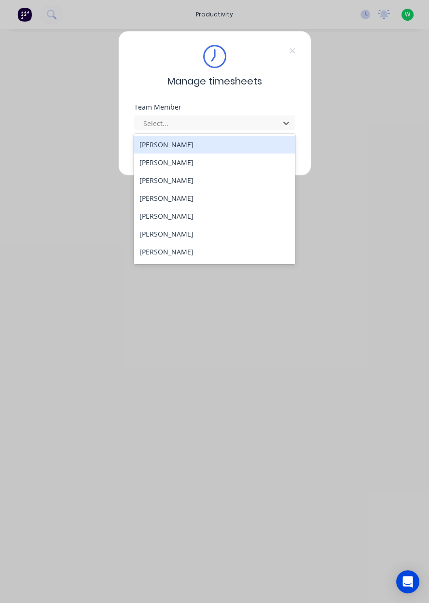
click at [234, 235] on div "[PERSON_NAME]" at bounding box center [215, 234] width 162 height 18
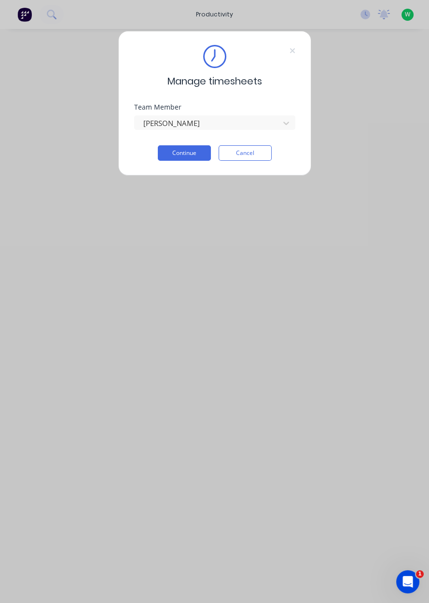
click at [251, 153] on button "Cancel" at bounding box center [245, 152] width 53 height 15
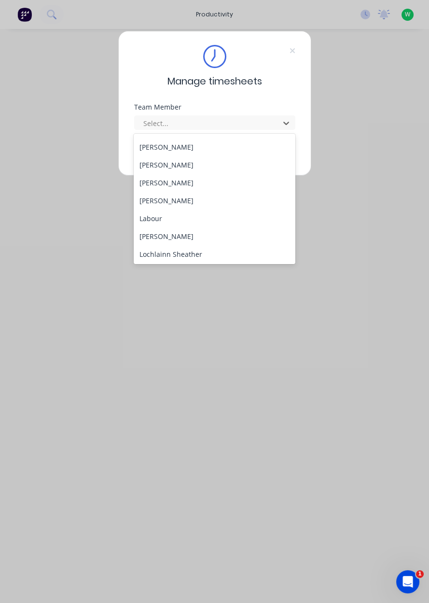
scroll to position [212, 0]
click at [174, 199] on div "[PERSON_NAME]" at bounding box center [215, 200] width 162 height 18
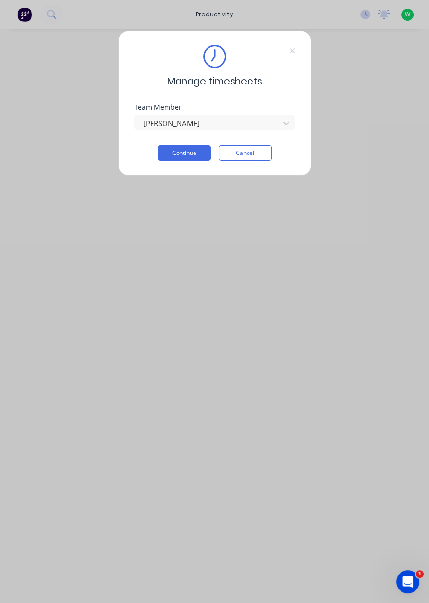
click at [177, 154] on button "Continue" at bounding box center [184, 152] width 53 height 15
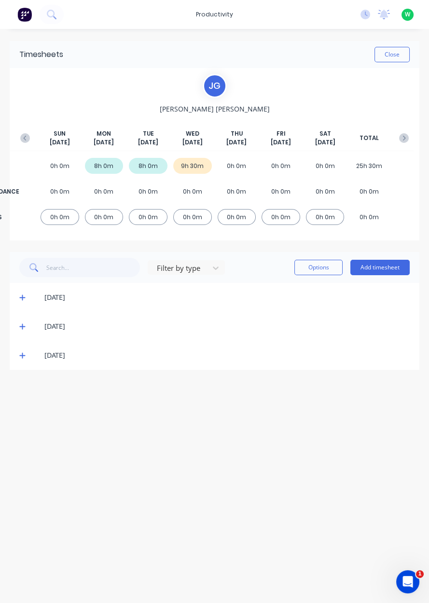
click at [385, 269] on button "Add timesheet" at bounding box center [379, 267] width 59 height 15
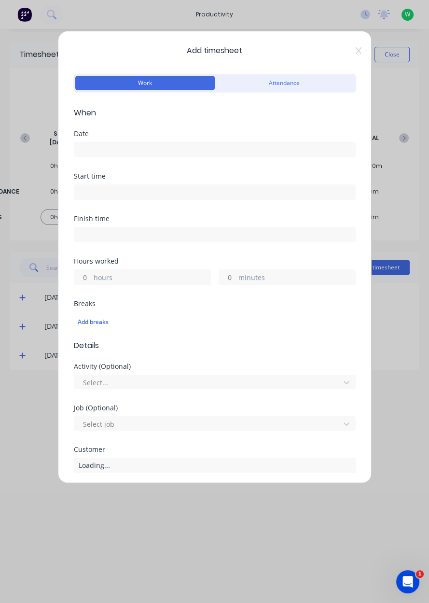
click at [149, 154] on input at bounding box center [214, 149] width 281 height 14
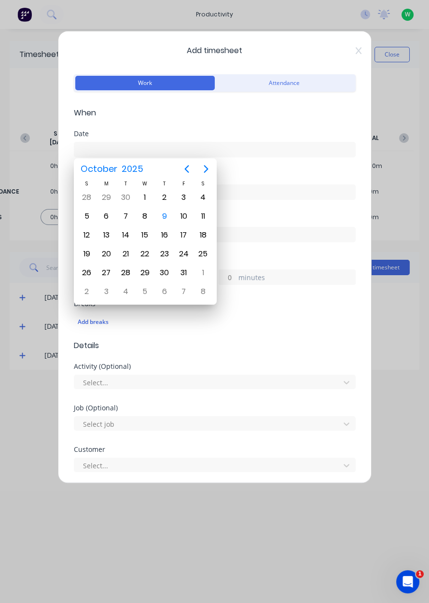
click at [170, 217] on div "9" at bounding box center [164, 216] width 14 height 14
type input "09/10/2025"
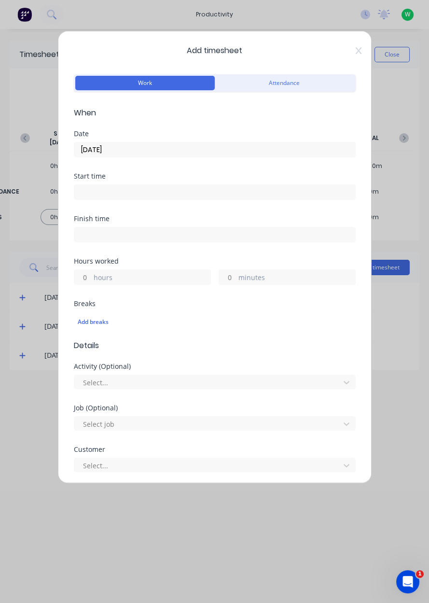
click at [145, 274] on label "hours" at bounding box center [152, 278] width 117 height 12
click at [91, 274] on input "hours" at bounding box center [82, 277] width 17 height 14
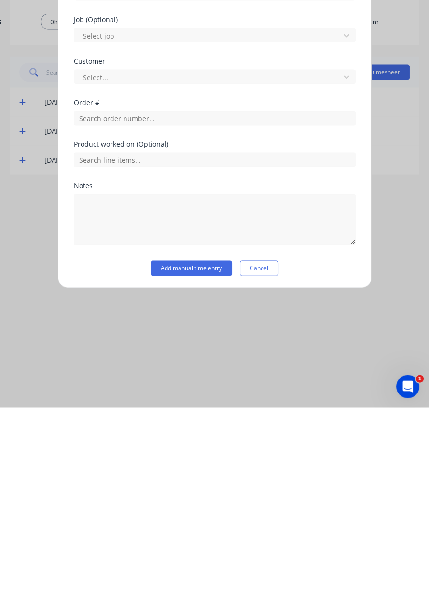
scroll to position [160, 0]
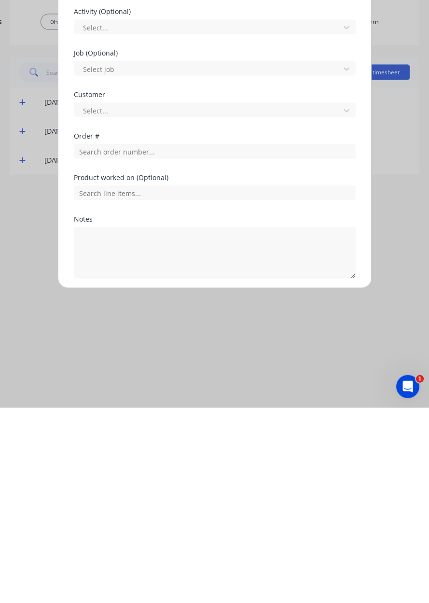
type input "8"
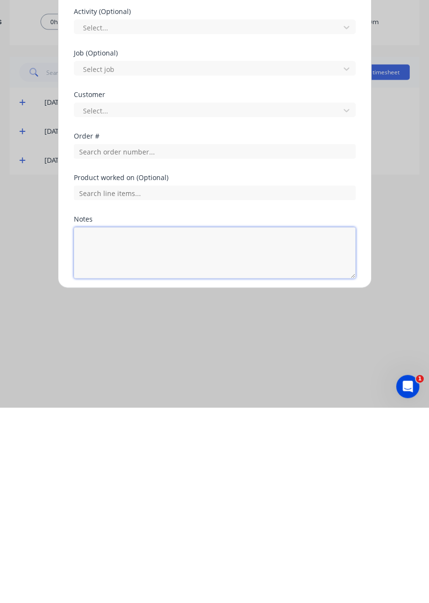
click at [172, 438] on textarea at bounding box center [215, 447] width 282 height 51
type textarea "Connelly Park pickup, Appin West pickup"
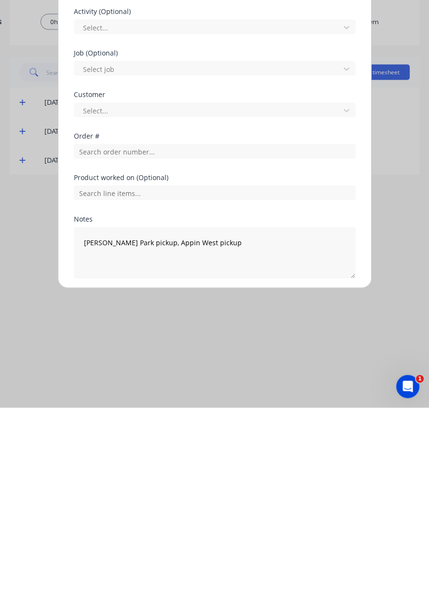
click at [189, 497] on button "Add manual time entry" at bounding box center [192, 496] width 82 height 15
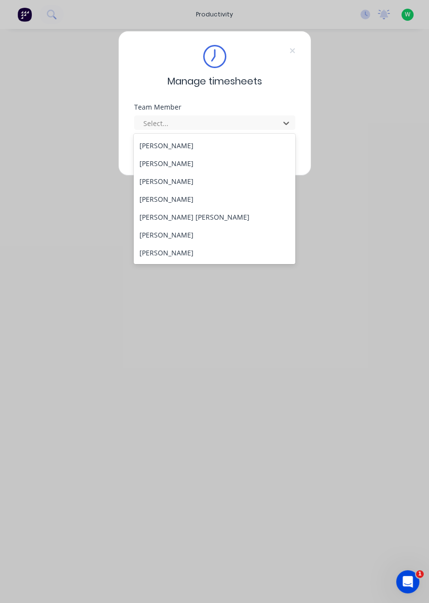
scroll to position [391, 0]
click at [200, 219] on div "[PERSON_NAME]" at bounding box center [215, 218] width 162 height 18
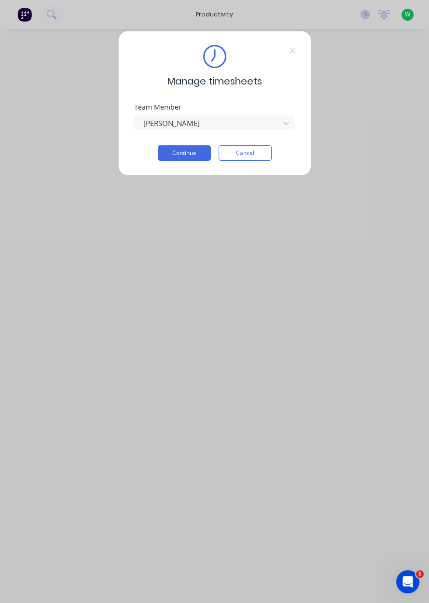
click at [192, 156] on button "Continue" at bounding box center [184, 152] width 53 height 15
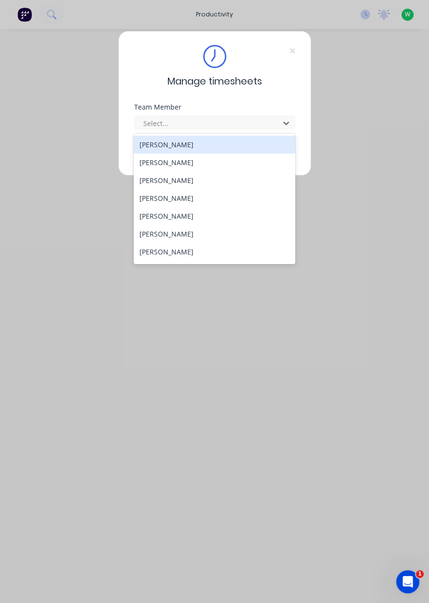
click at [155, 182] on div "[PERSON_NAME]" at bounding box center [215, 180] width 162 height 18
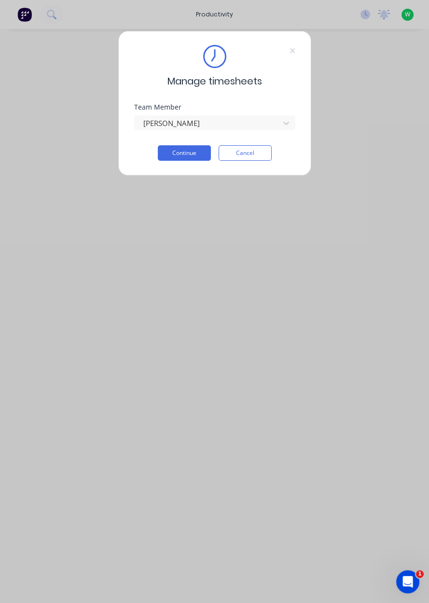
click at [178, 156] on button "Continue" at bounding box center [184, 152] width 53 height 15
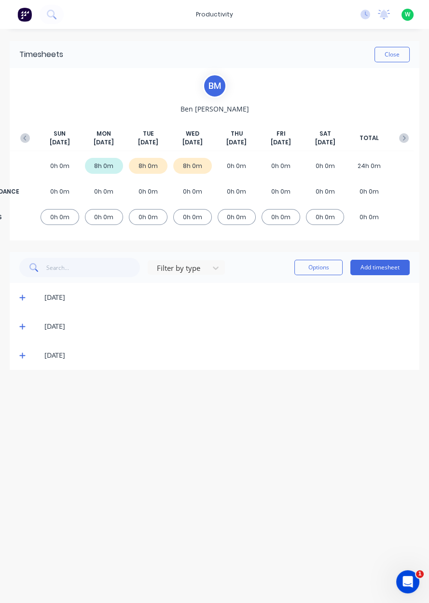
click at [375, 269] on button "Add timesheet" at bounding box center [379, 267] width 59 height 15
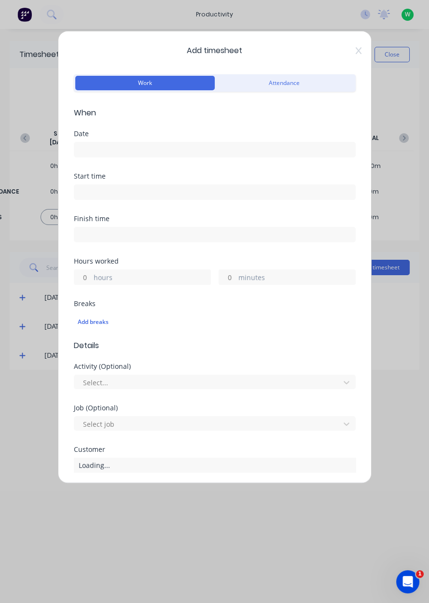
click at [100, 145] on input at bounding box center [214, 149] width 281 height 14
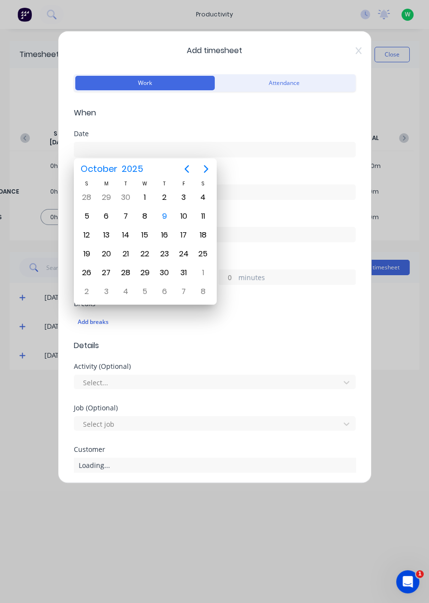
click at [165, 220] on div "9" at bounding box center [164, 216] width 14 height 14
type input "[DATE]"
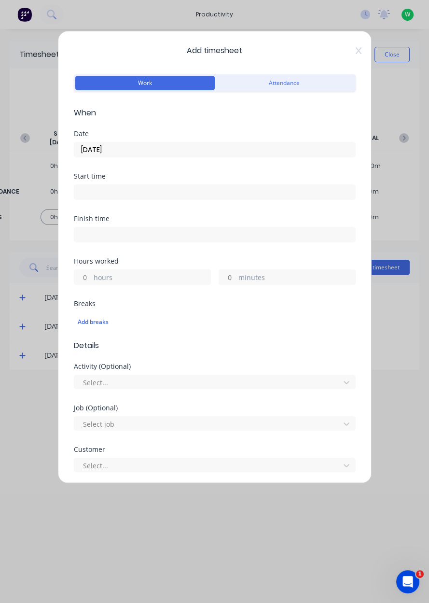
click at [88, 196] on input at bounding box center [214, 192] width 281 height 14
type input "03:36 PM"
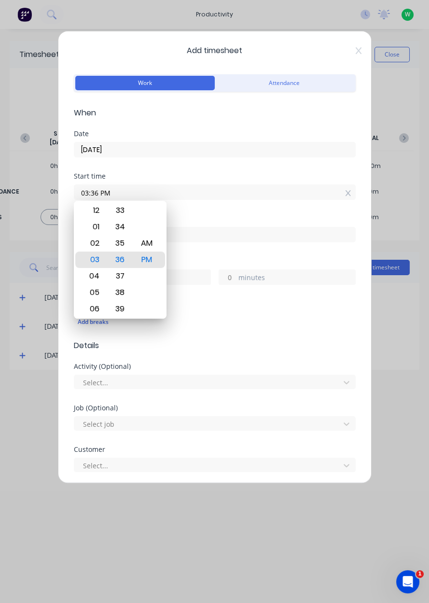
click at [174, 336] on div "Breaks Add breaks" at bounding box center [215, 320] width 282 height 40
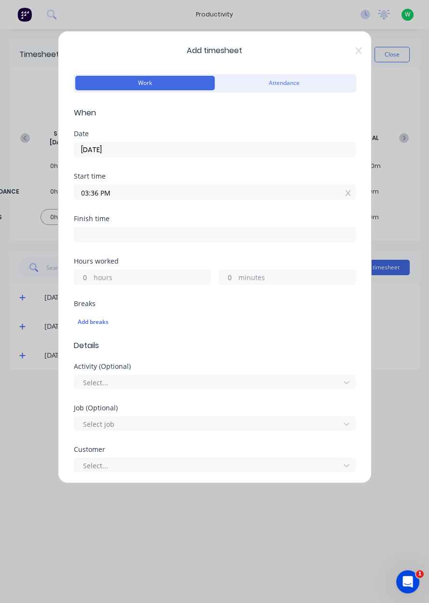
click at [348, 194] on icon at bounding box center [347, 193] width 5 height 7
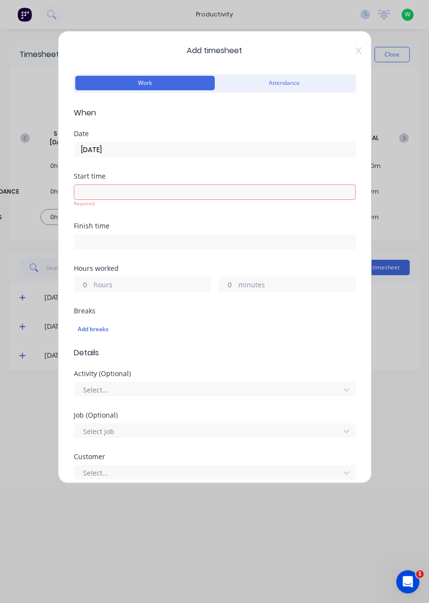
click at [154, 283] on label "hours" at bounding box center [152, 285] width 117 height 12
click at [91, 283] on input "hours" at bounding box center [82, 284] width 17 height 14
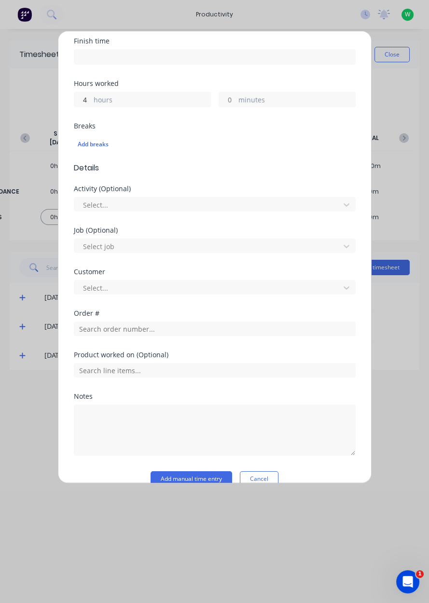
scroll to position [185, 0]
type input "4"
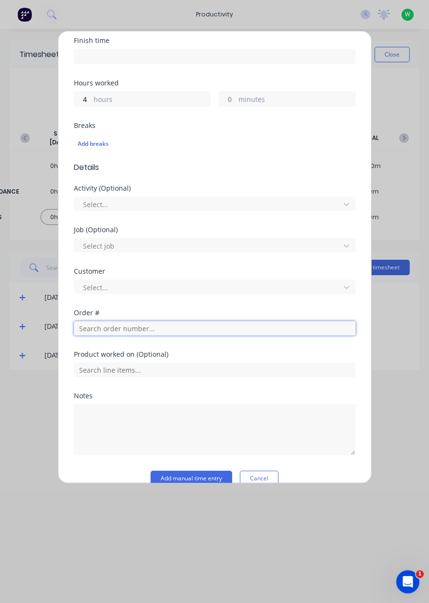
click at [95, 329] on div "Order #" at bounding box center [215, 329] width 282 height 41
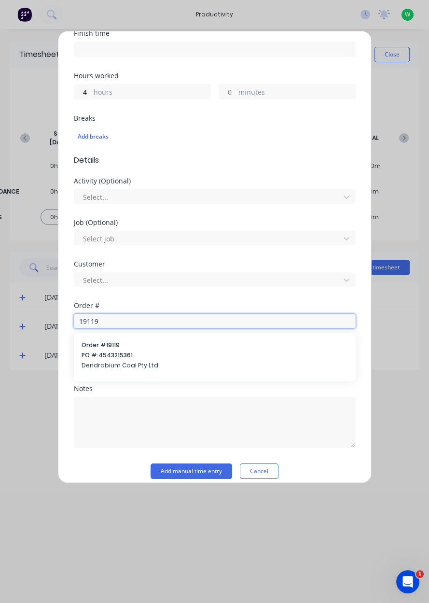
type input "19119"
click at [102, 367] on span "Dendrobium Coal Pty Ltd" at bounding box center [215, 365] width 266 height 9
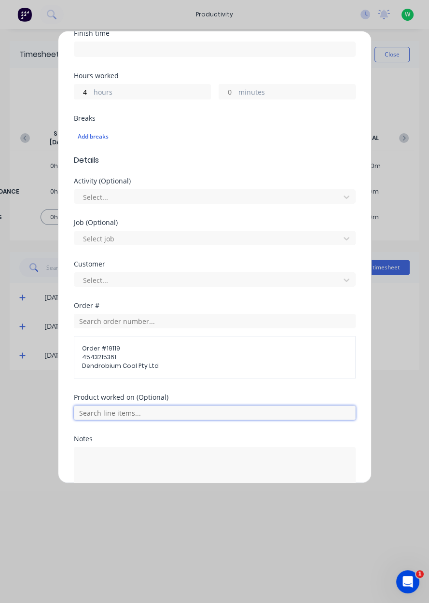
click at [89, 414] on input "text" at bounding box center [215, 412] width 282 height 14
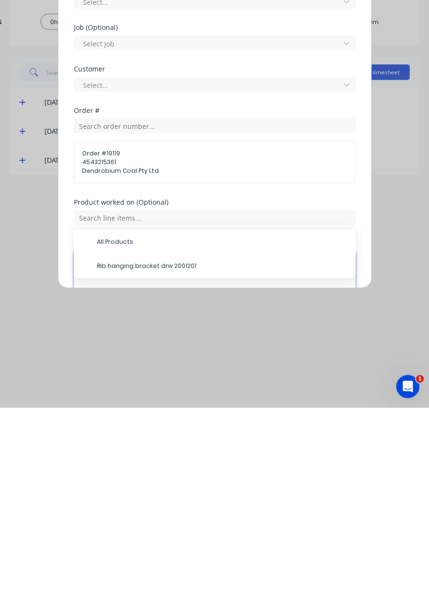
click at [103, 472] on textarea at bounding box center [215, 472] width 282 height 51
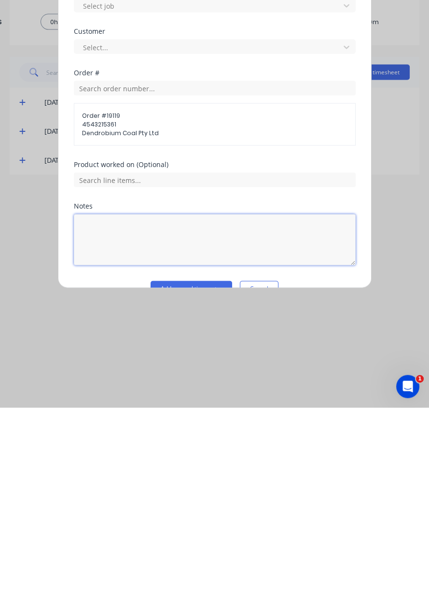
scroll to position [243, 0]
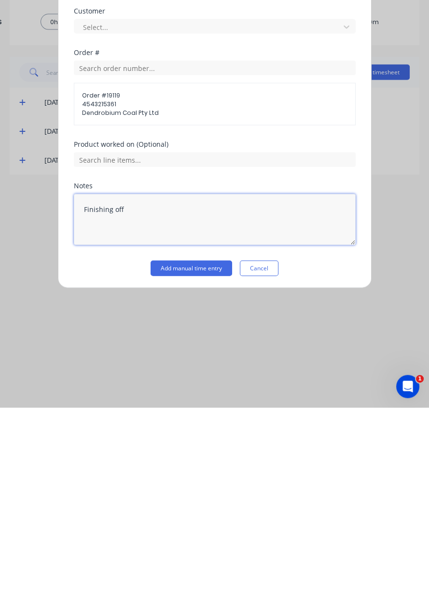
type textarea "Finishing off"
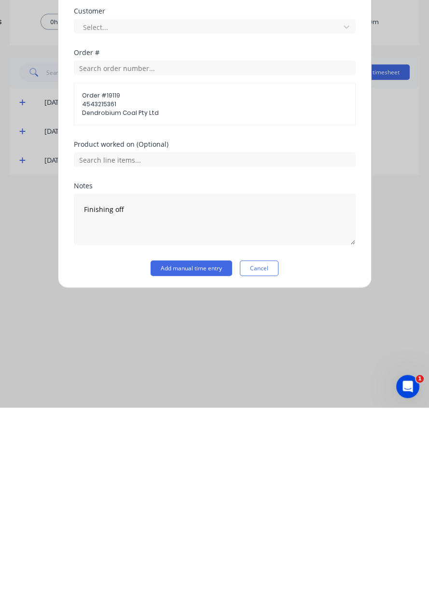
click at [165, 459] on button "Add manual time entry" at bounding box center [192, 462] width 82 height 15
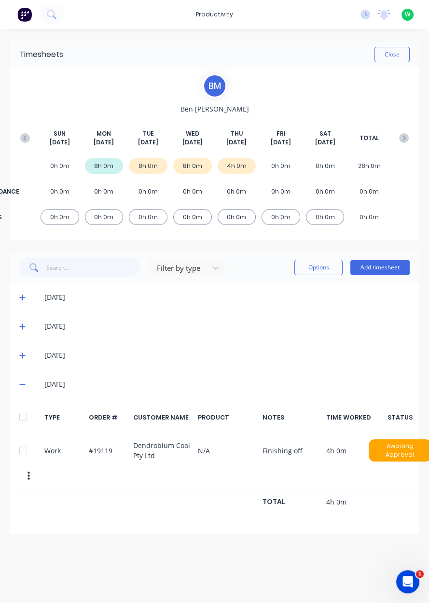
click at [368, 270] on button "Add timesheet" at bounding box center [379, 267] width 59 height 15
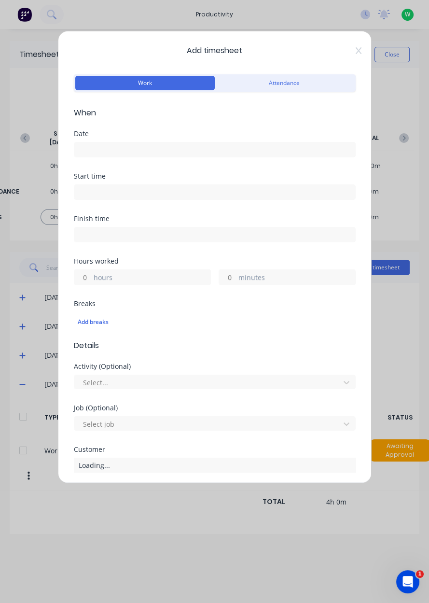
click at [95, 155] on input at bounding box center [214, 149] width 281 height 14
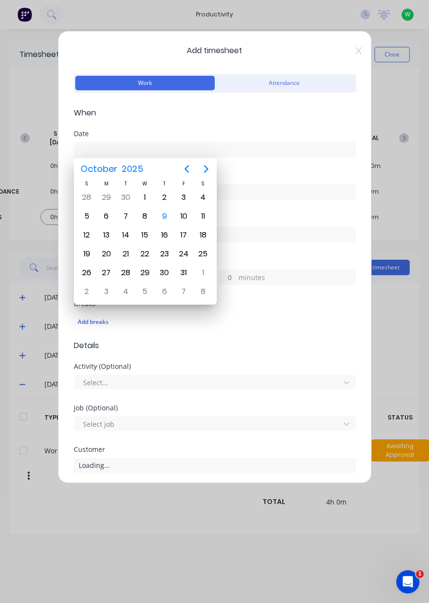
click at [162, 214] on div "9" at bounding box center [164, 216] width 14 height 14
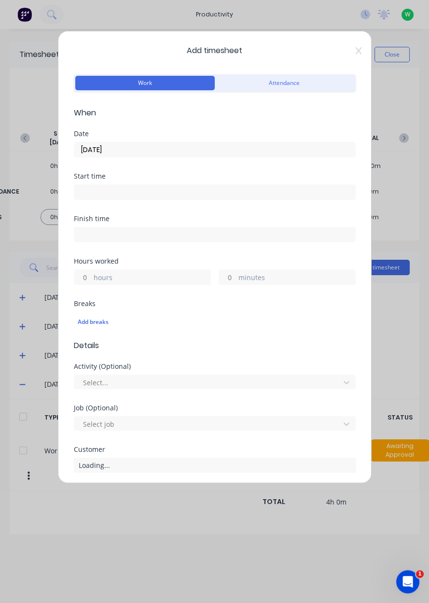
type input "[DATE]"
click at [97, 281] on label "hours" at bounding box center [152, 278] width 117 height 12
click at [91, 281] on input "hours" at bounding box center [82, 277] width 17 height 14
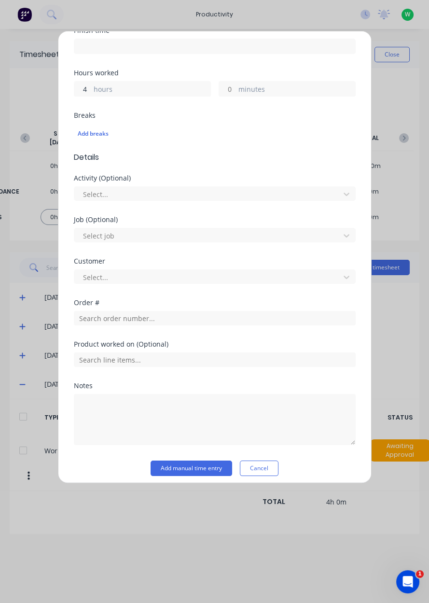
scroll to position [193, 0]
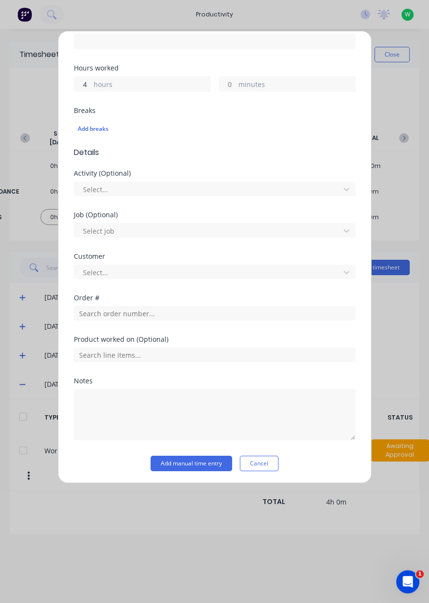
type input "4"
click at [88, 315] on input "text" at bounding box center [215, 313] width 282 height 14
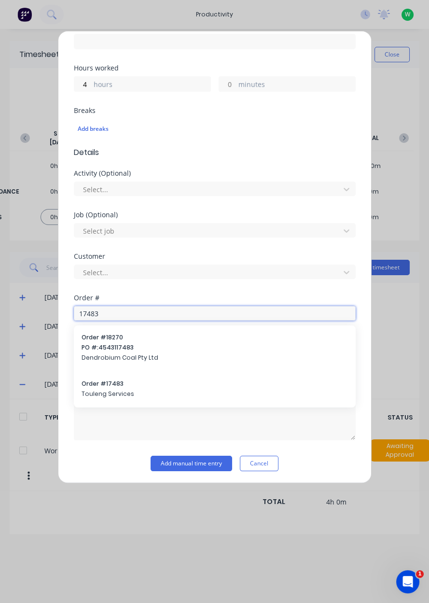
type input "17483"
click at [103, 386] on div "Order # 17483 Touleng Services" at bounding box center [215, 389] width 266 height 20
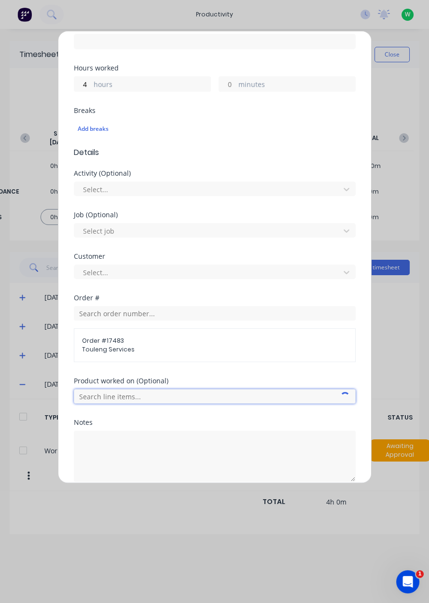
click at [92, 397] on input "text" at bounding box center [215, 396] width 282 height 14
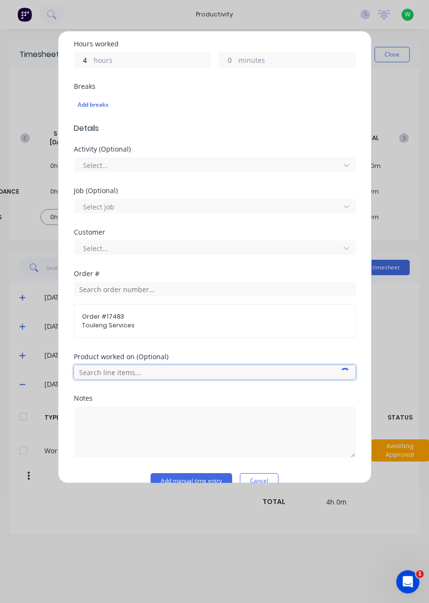
scroll to position [234, 0]
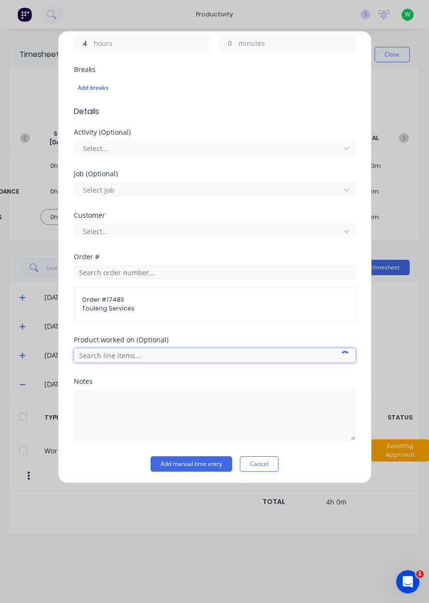
click at [99, 356] on input "text" at bounding box center [215, 355] width 282 height 14
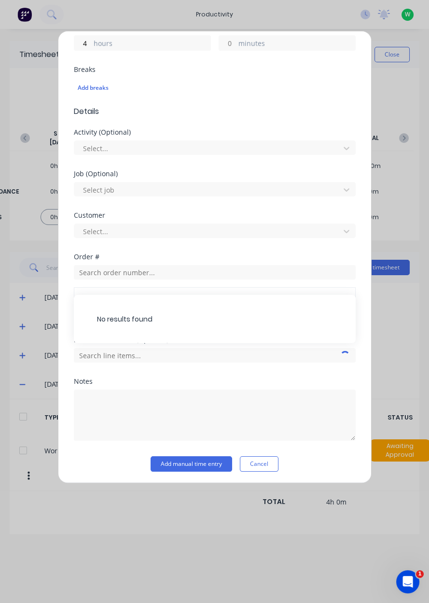
click at [1, 36] on div "Add timesheet Work Attendance When Date [DATE] Start time Finish time Hours wor…" at bounding box center [214, 301] width 429 height 603
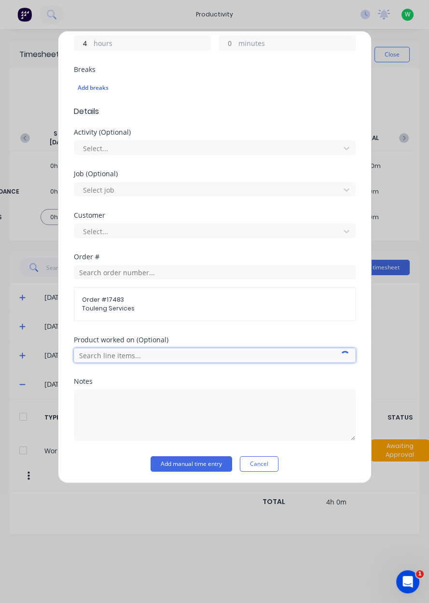
click at [106, 350] on input "text" at bounding box center [215, 355] width 282 height 14
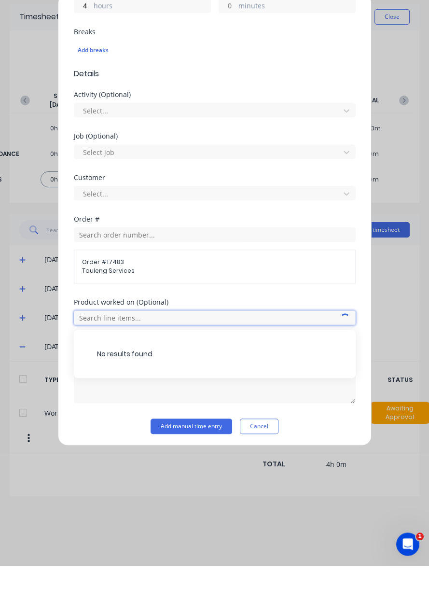
scroll to position [201, 0]
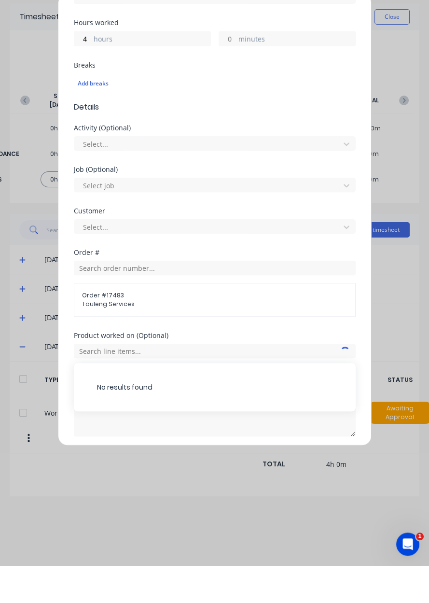
click at [109, 431] on div "No results found" at bounding box center [215, 424] width 282 height 48
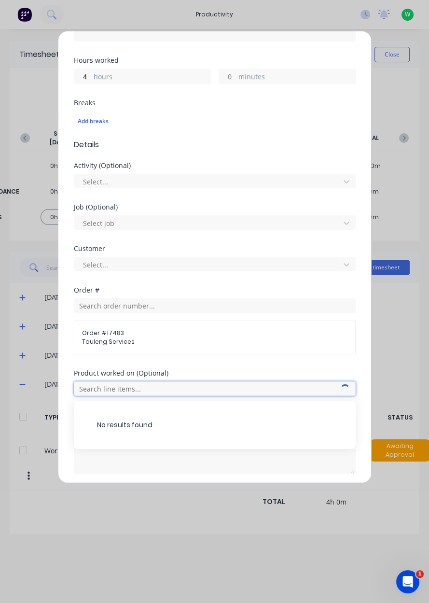
click at [97, 390] on input "text" at bounding box center [215, 388] width 282 height 14
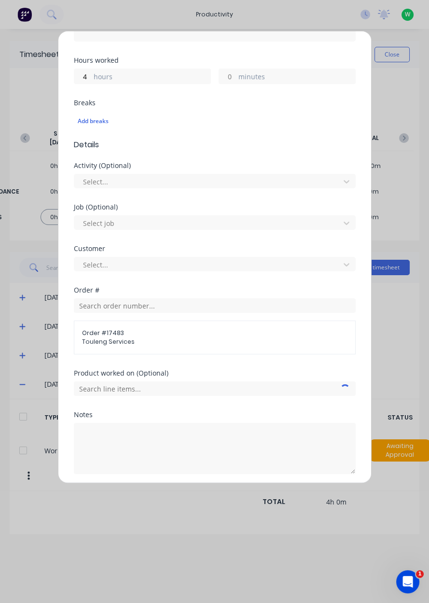
click at [75, 364] on div "Order # Order # 17483 Touleng Services" at bounding box center [215, 328] width 282 height 83
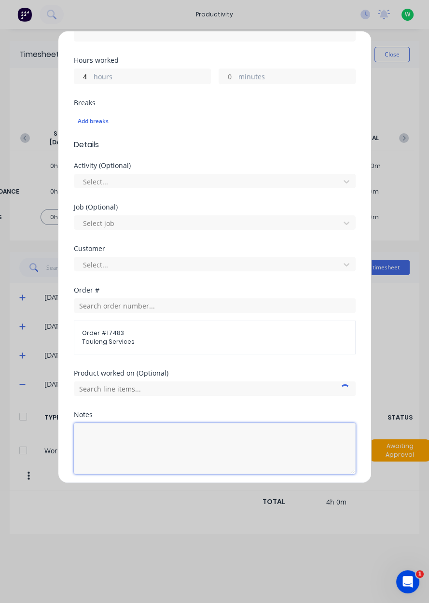
click at [91, 433] on textarea at bounding box center [215, 448] width 282 height 51
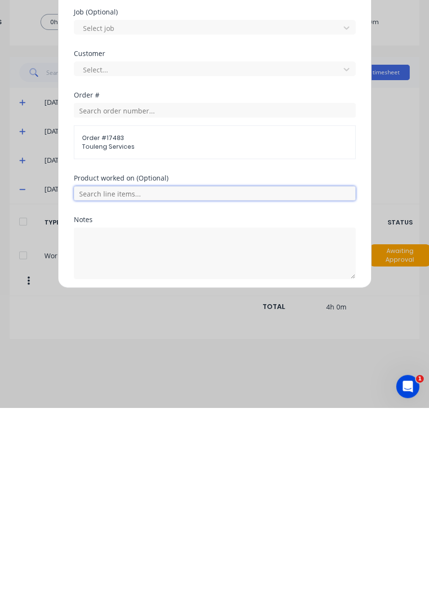
click at [94, 386] on input "text" at bounding box center [215, 388] width 282 height 14
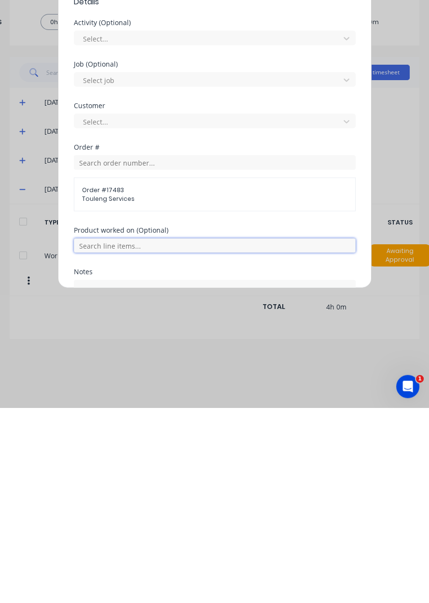
scroll to position [146, 0]
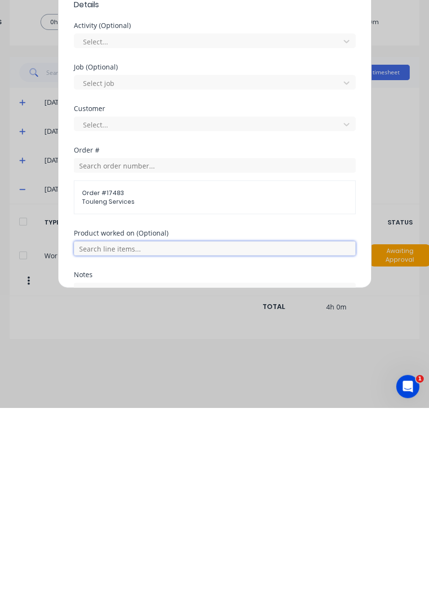
click at [88, 444] on input "text" at bounding box center [215, 443] width 282 height 14
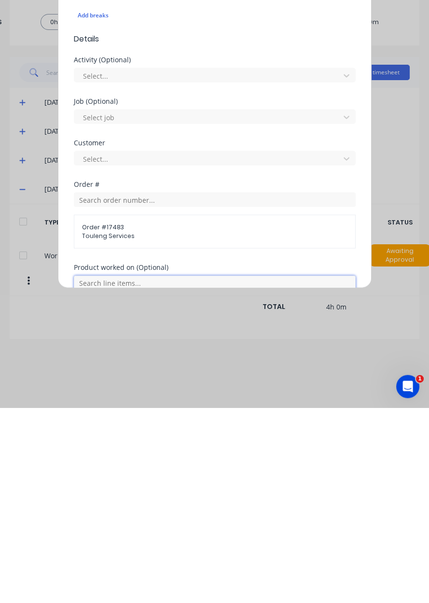
scroll to position [103, 0]
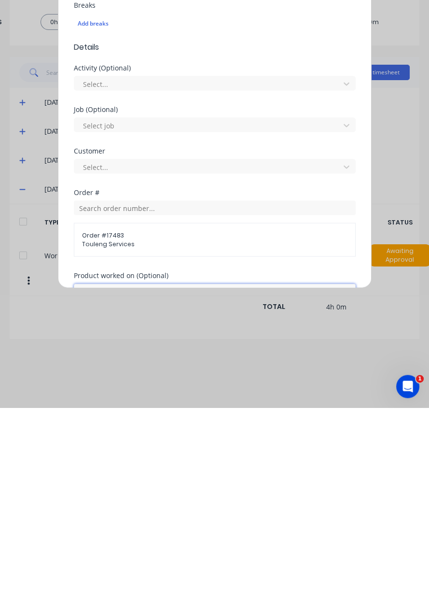
click at [95, 486] on input "text" at bounding box center [215, 486] width 282 height 14
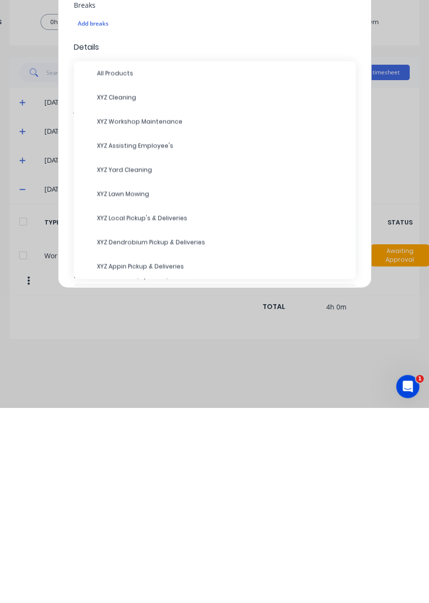
click at [99, 268] on span "All Products" at bounding box center [222, 268] width 251 height 9
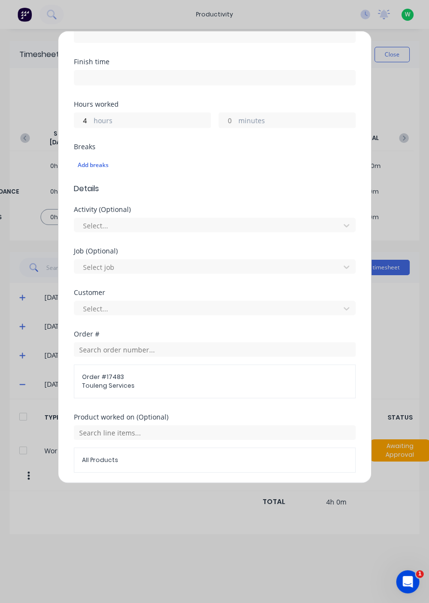
scroll to position [169, 0]
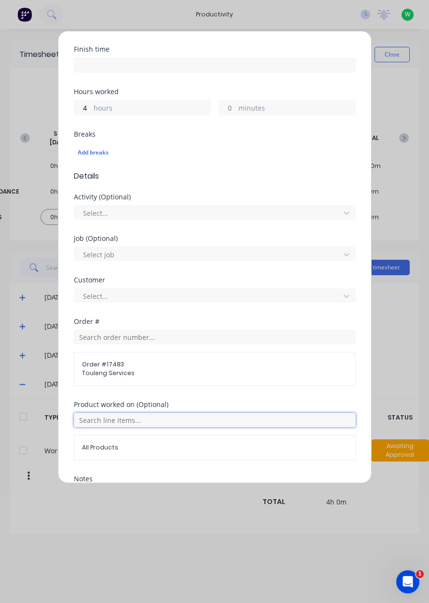
click at [88, 416] on input "text" at bounding box center [215, 420] width 282 height 14
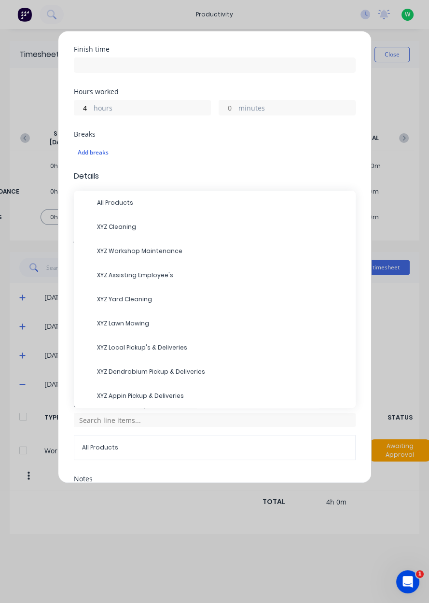
click at [104, 252] on span "XYZ Workshop Maintenance" at bounding box center [222, 251] width 251 height 9
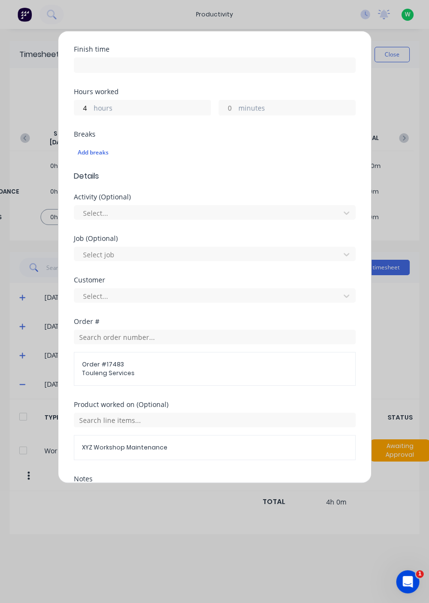
click at [97, 497] on textarea at bounding box center [215, 512] width 282 height 51
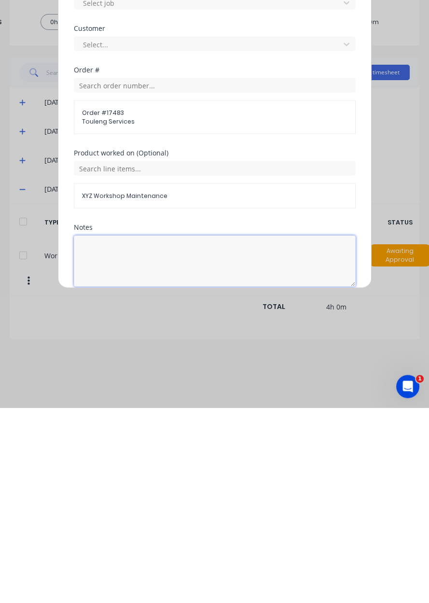
scroll to position [225, 0]
type textarea "Making cable organiser"
click at [169, 502] on button "Add manual time entry" at bounding box center [192, 504] width 82 height 15
